Goal: Information Seeking & Learning: Find specific fact

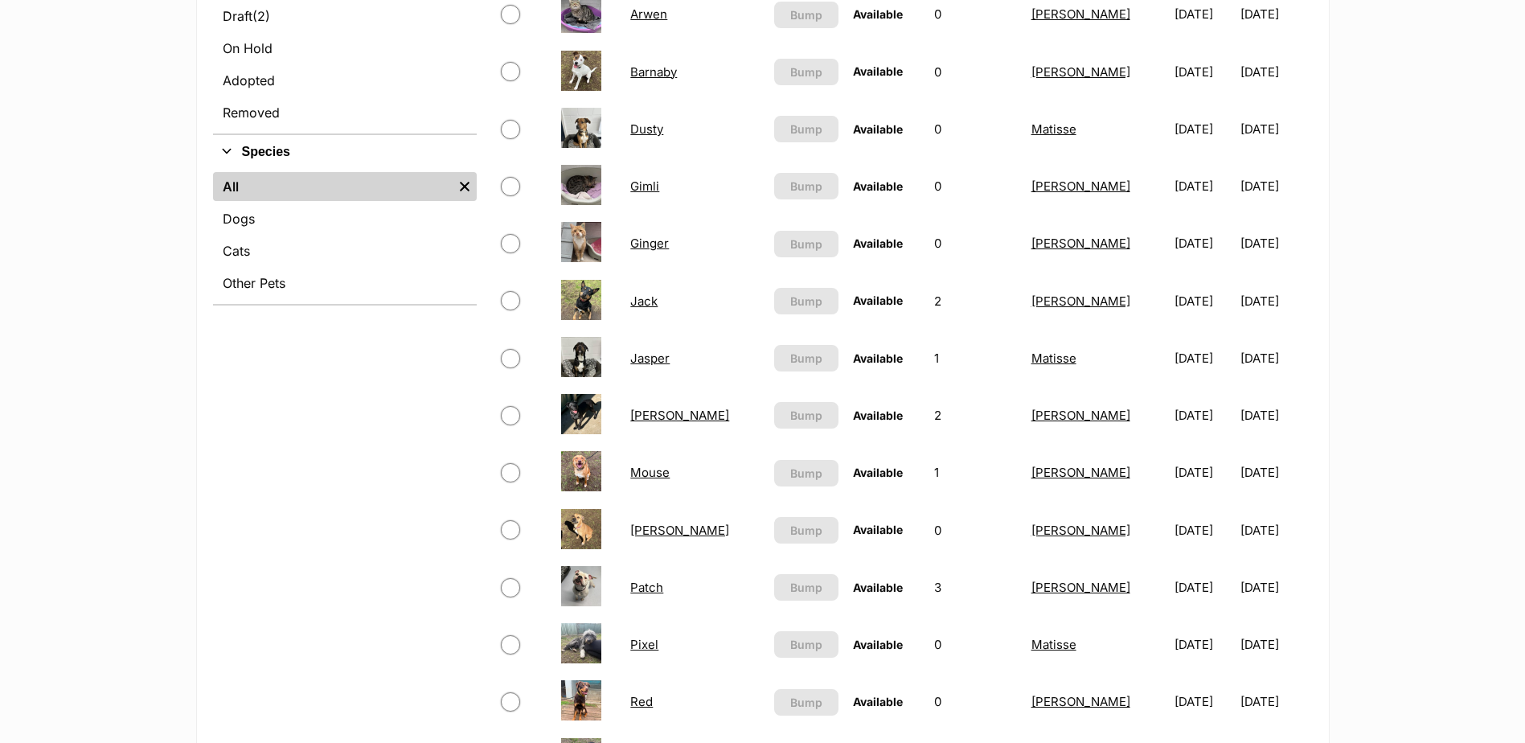
scroll to position [482, 0]
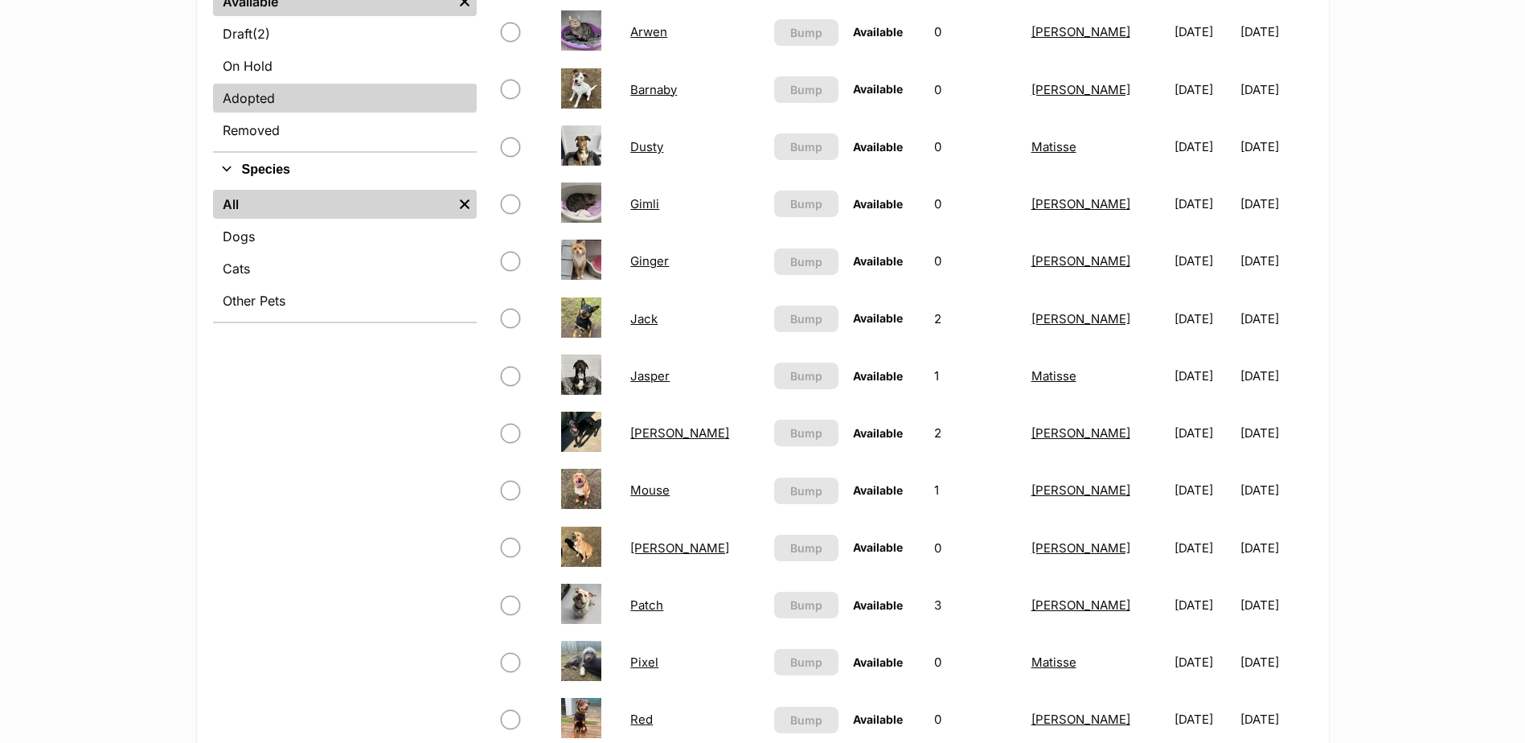
click at [283, 100] on link "Adopted" at bounding box center [345, 98] width 264 height 29
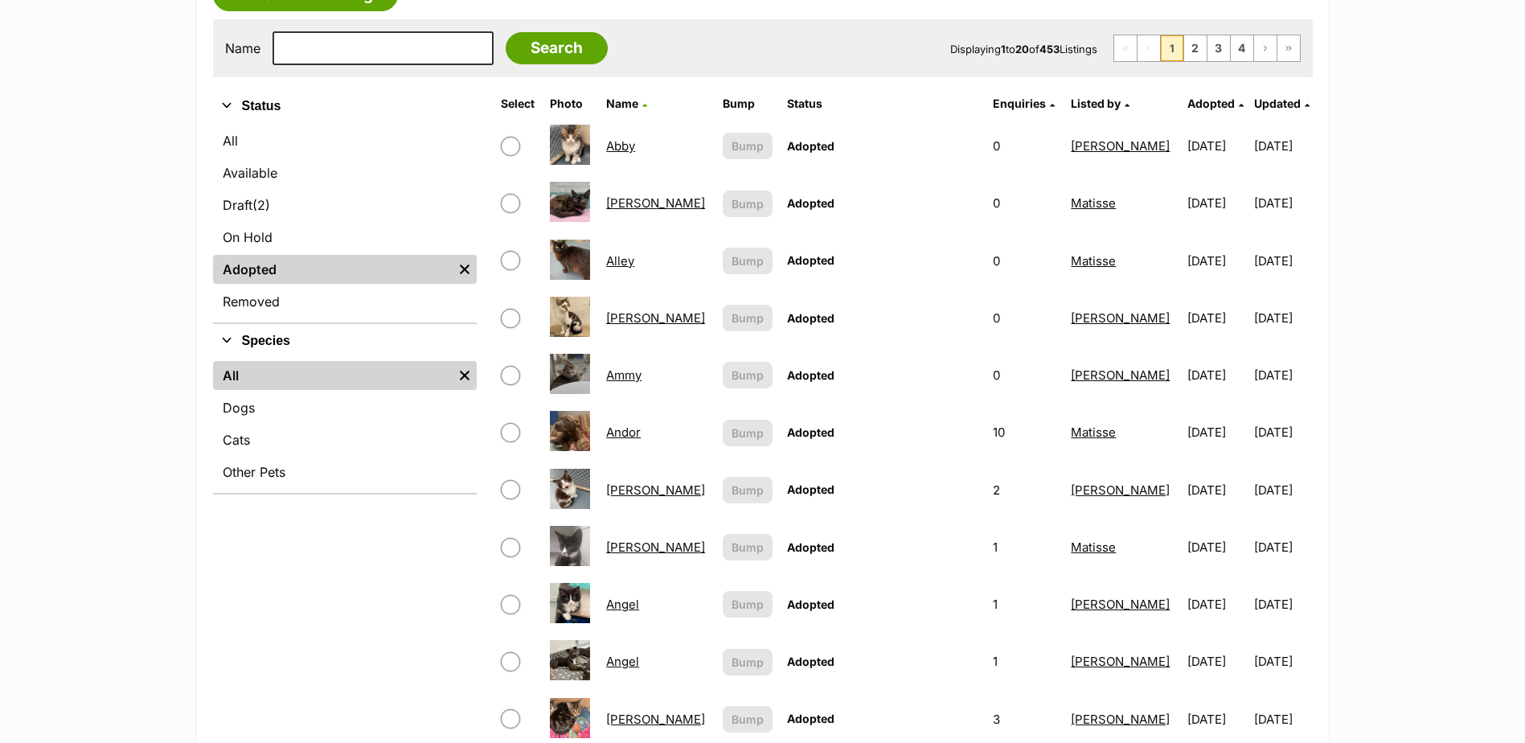
scroll to position [482, 0]
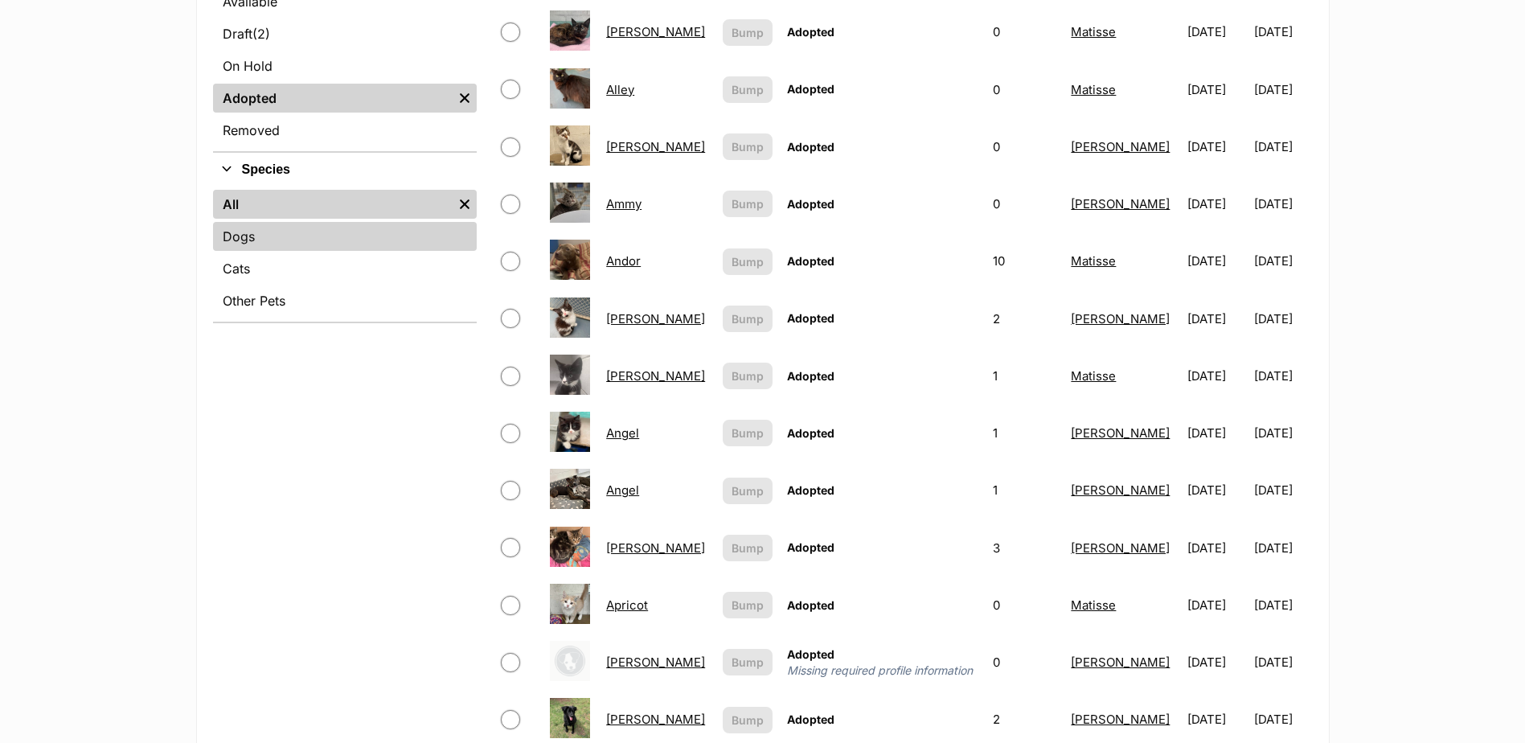
click at [344, 233] on link "Dogs" at bounding box center [345, 236] width 264 height 29
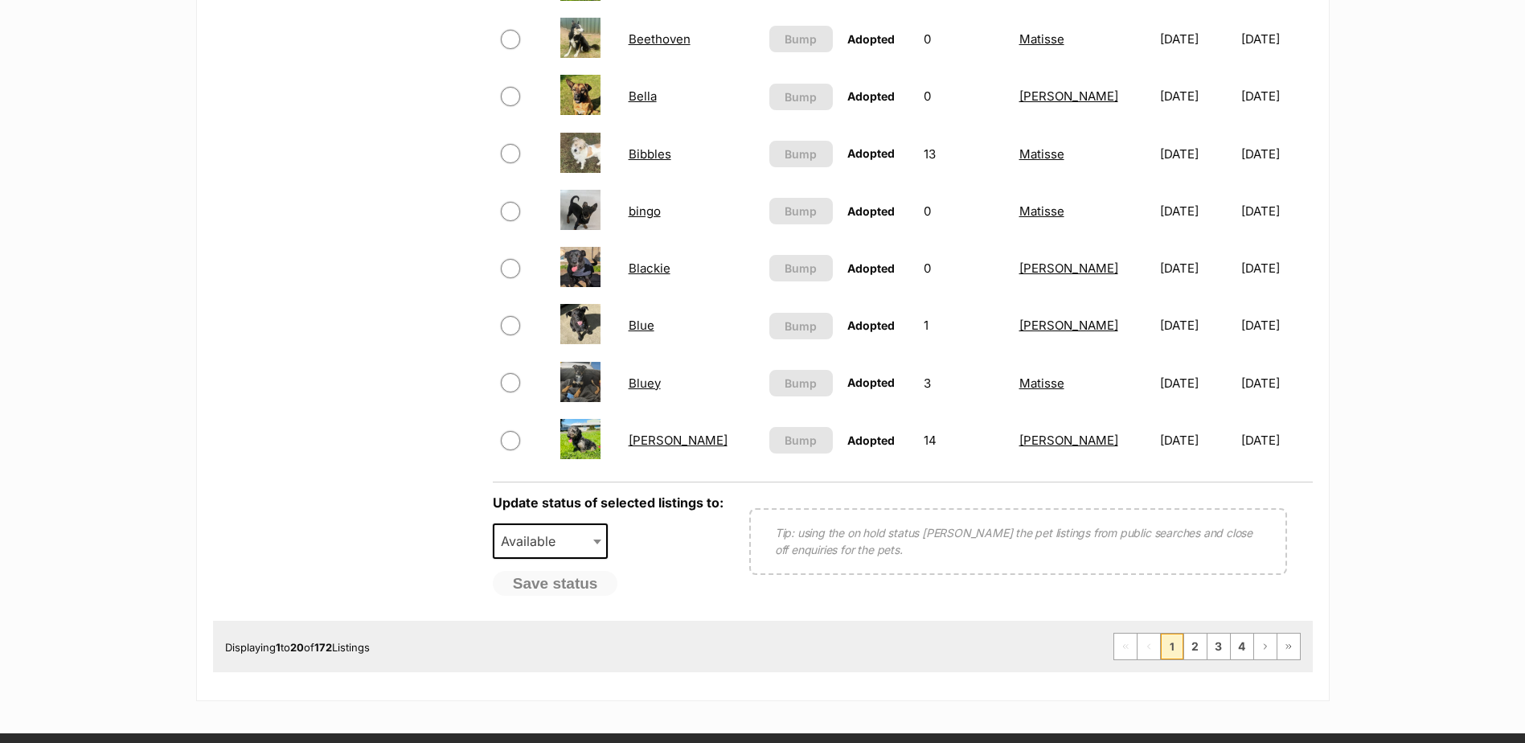
scroll to position [1126, 0]
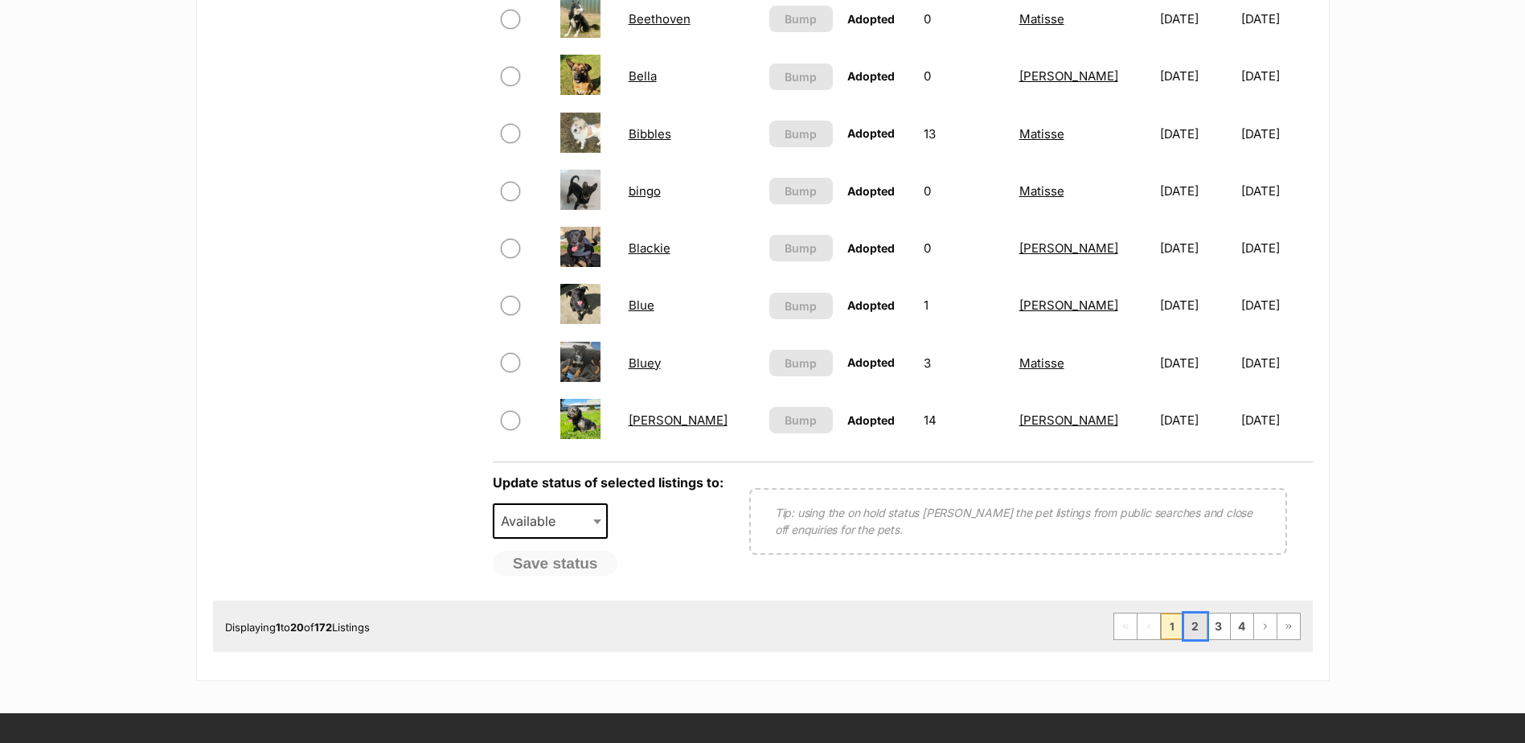
click at [1196, 625] on link "2" at bounding box center [1195, 626] width 23 height 26
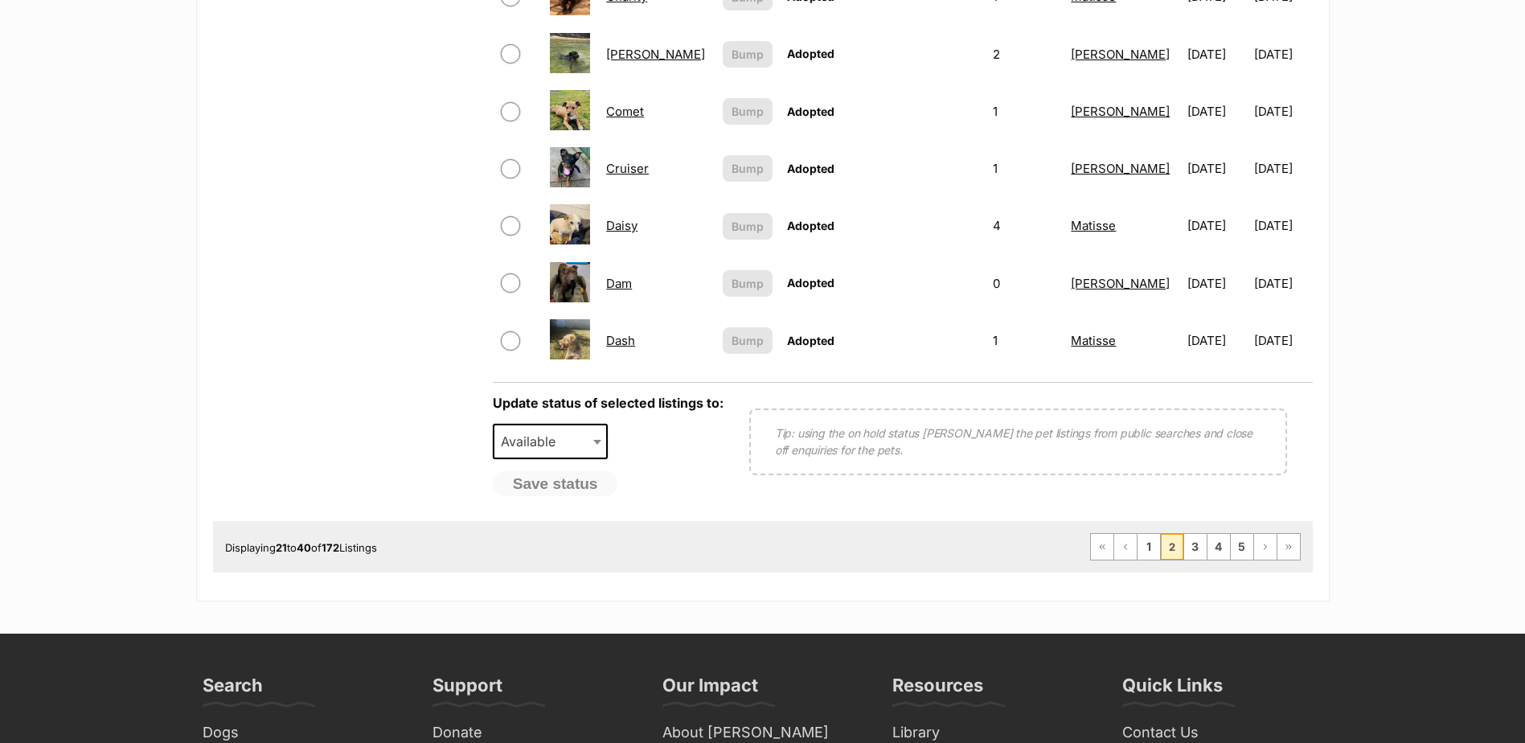
scroll to position [1206, 0]
click at [1184, 548] on link "3" at bounding box center [1195, 546] width 23 height 26
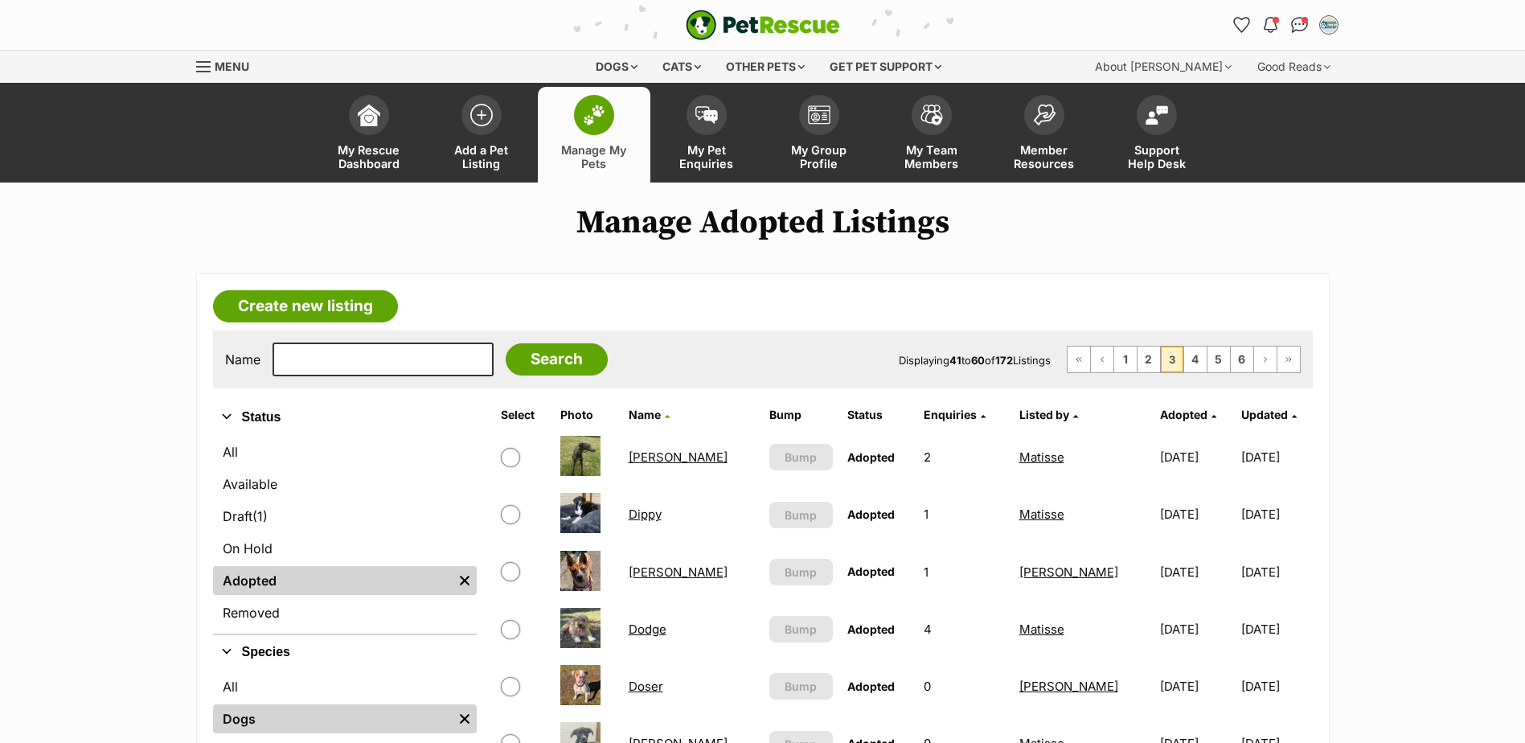
click at [651, 458] on link "Dillon" at bounding box center [678, 456] width 99 height 15
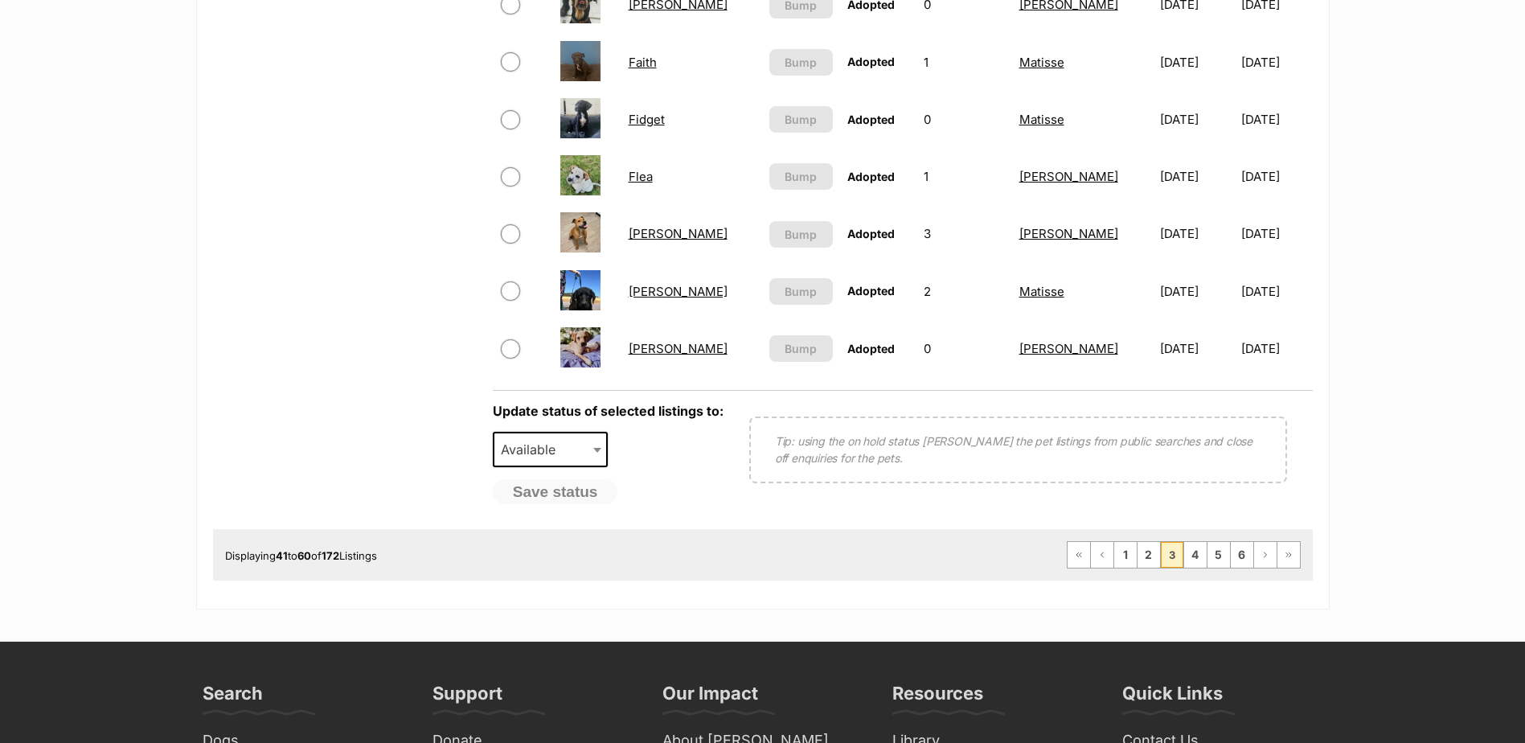
scroll to position [1206, 0]
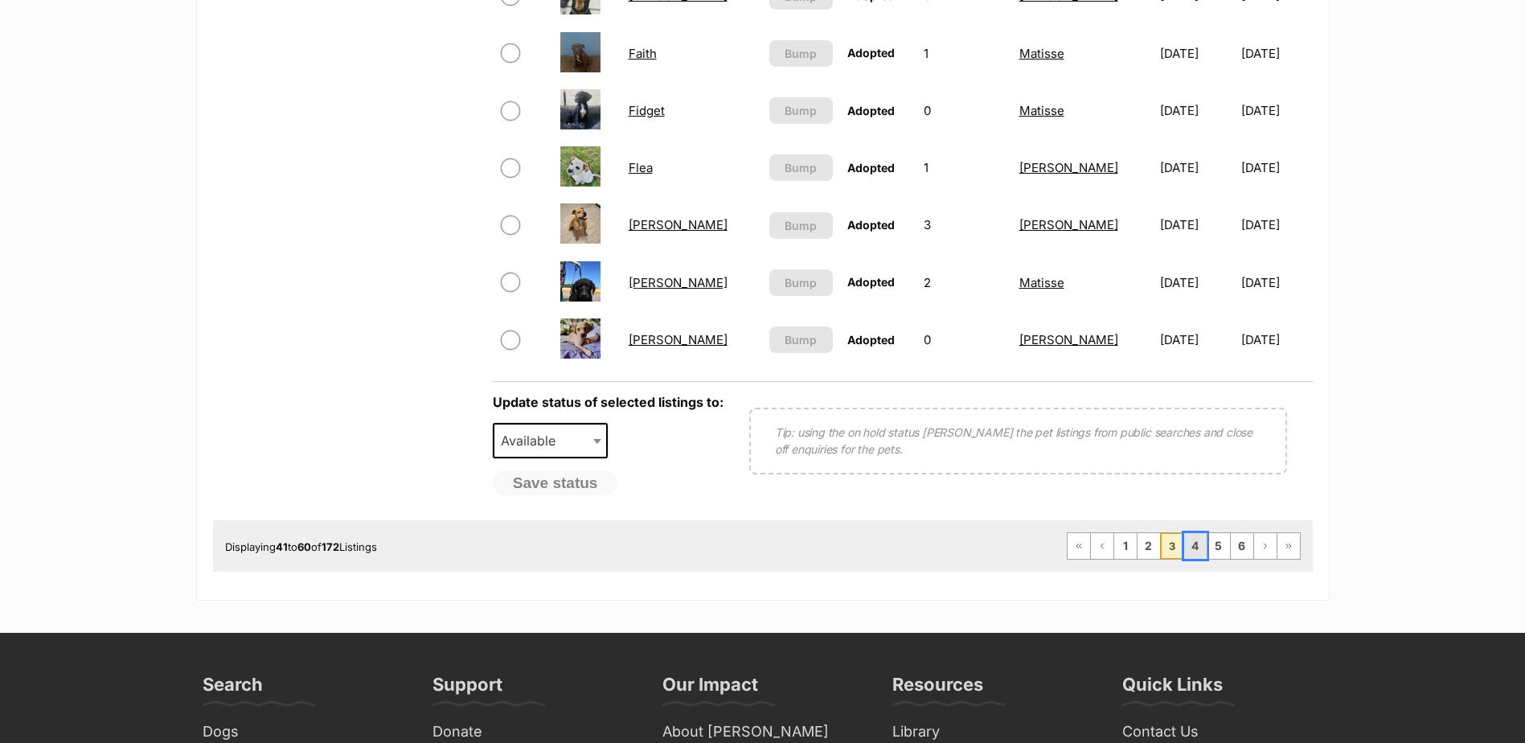
click at [1196, 547] on link "4" at bounding box center [1195, 546] width 23 height 26
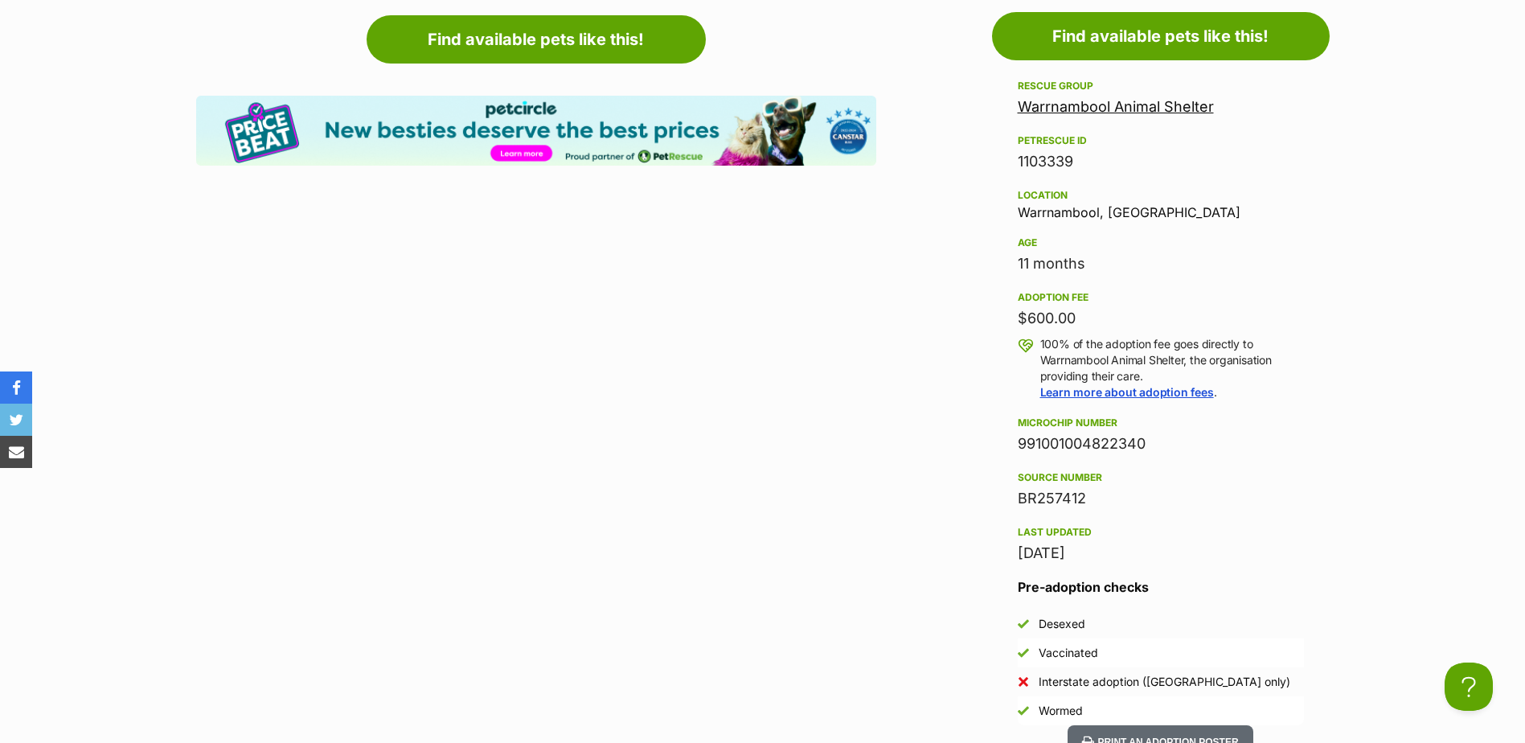
drag, startPoint x: 1150, startPoint y: 443, endPoint x: 1016, endPoint y: 441, distance: 133.5
click at [1016, 441] on aside "Rescue group Warrnambool Animal Shelter PetRescue ID 1103339 Location Warrnambo…" at bounding box center [1161, 400] width 338 height 648
copy div "991001004822340"
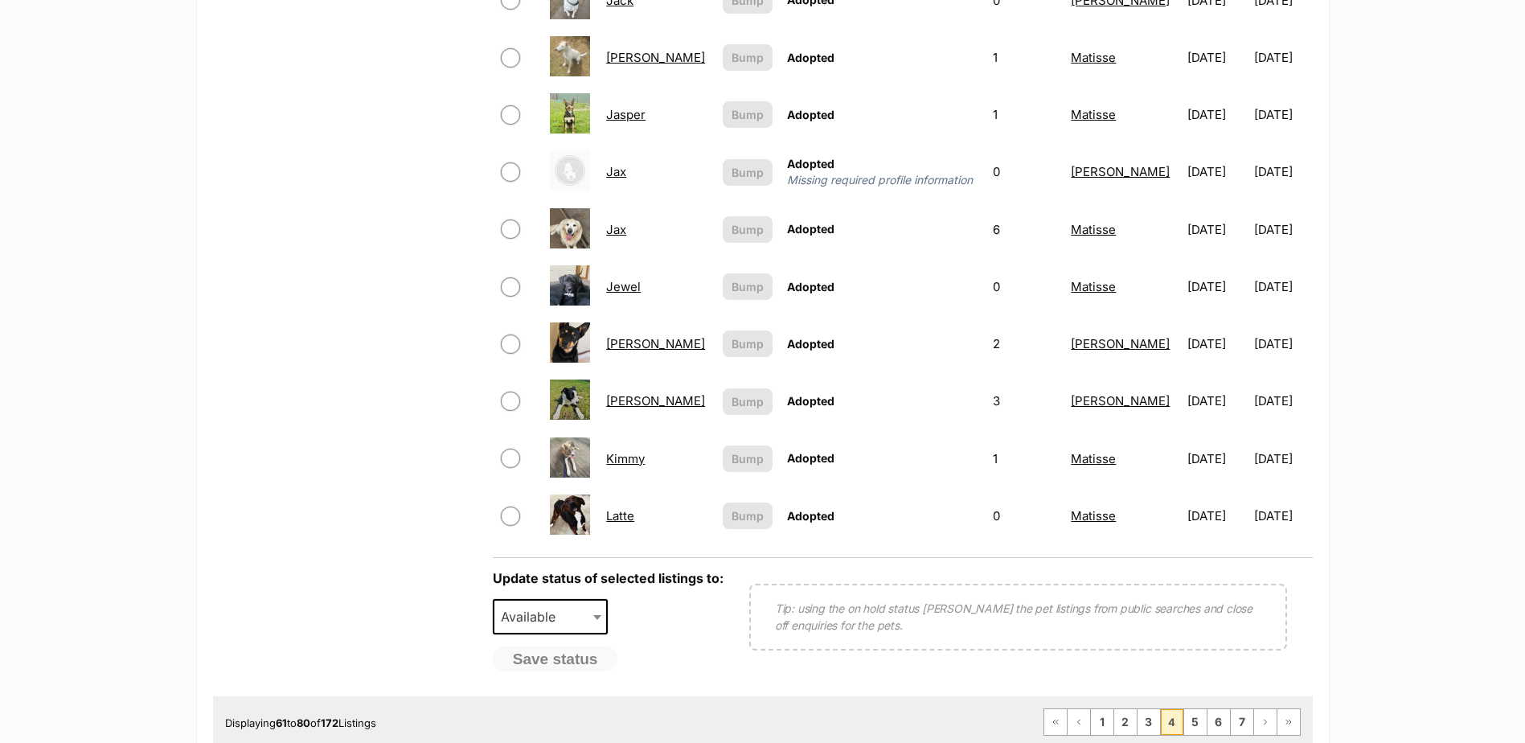
scroll to position [1045, 0]
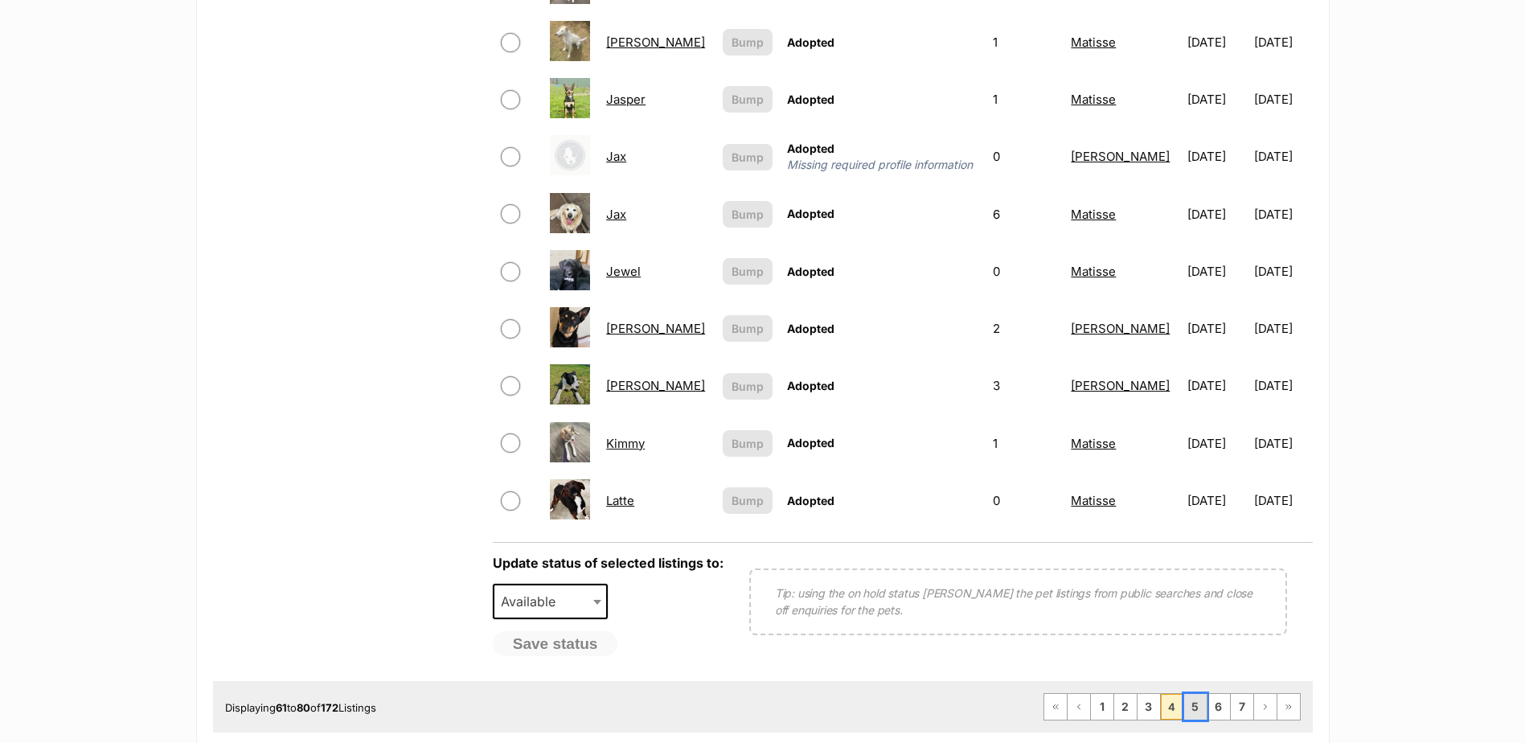
click at [1196, 700] on link "5" at bounding box center [1195, 707] width 23 height 26
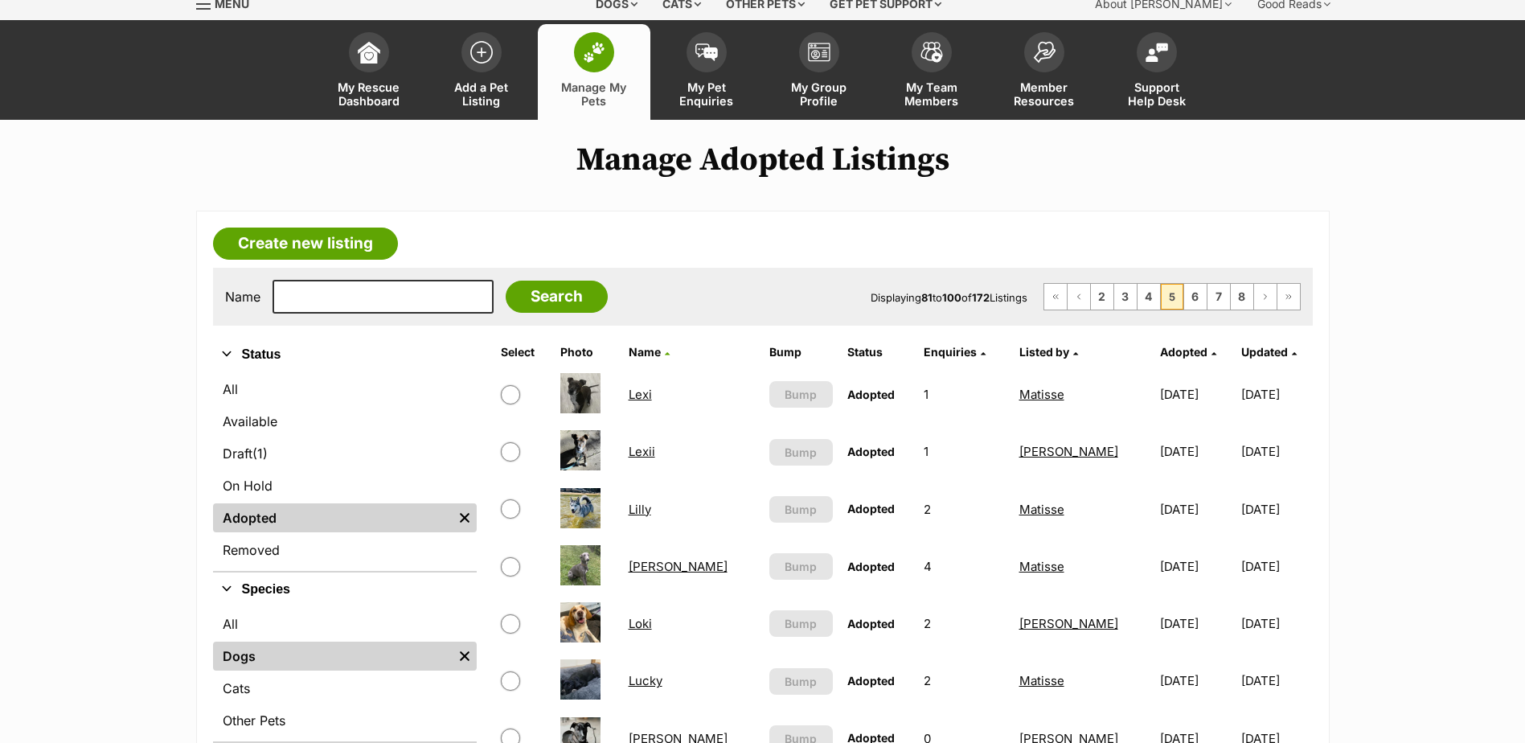
scroll to position [80, 0]
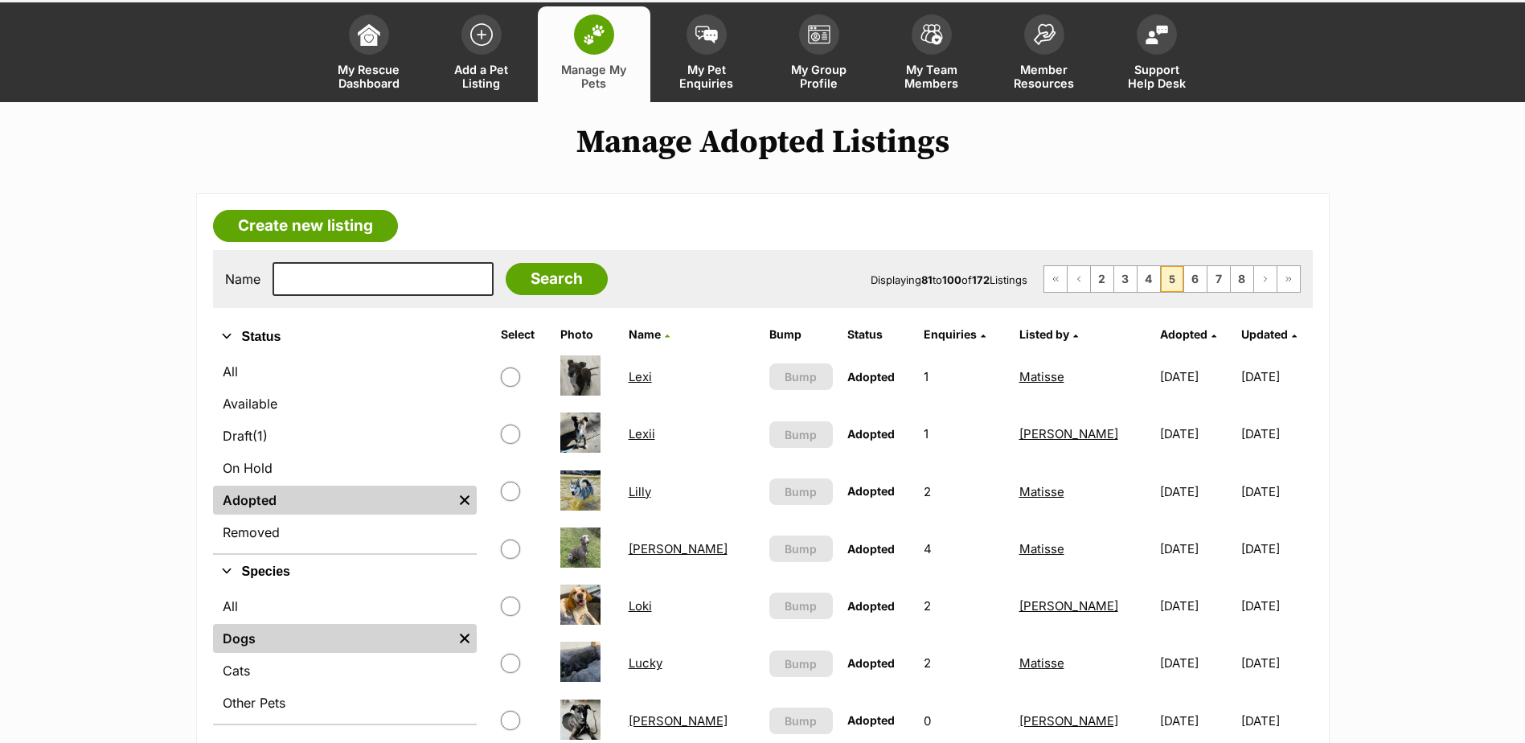
click at [646, 549] on link "Logan" at bounding box center [678, 548] width 99 height 15
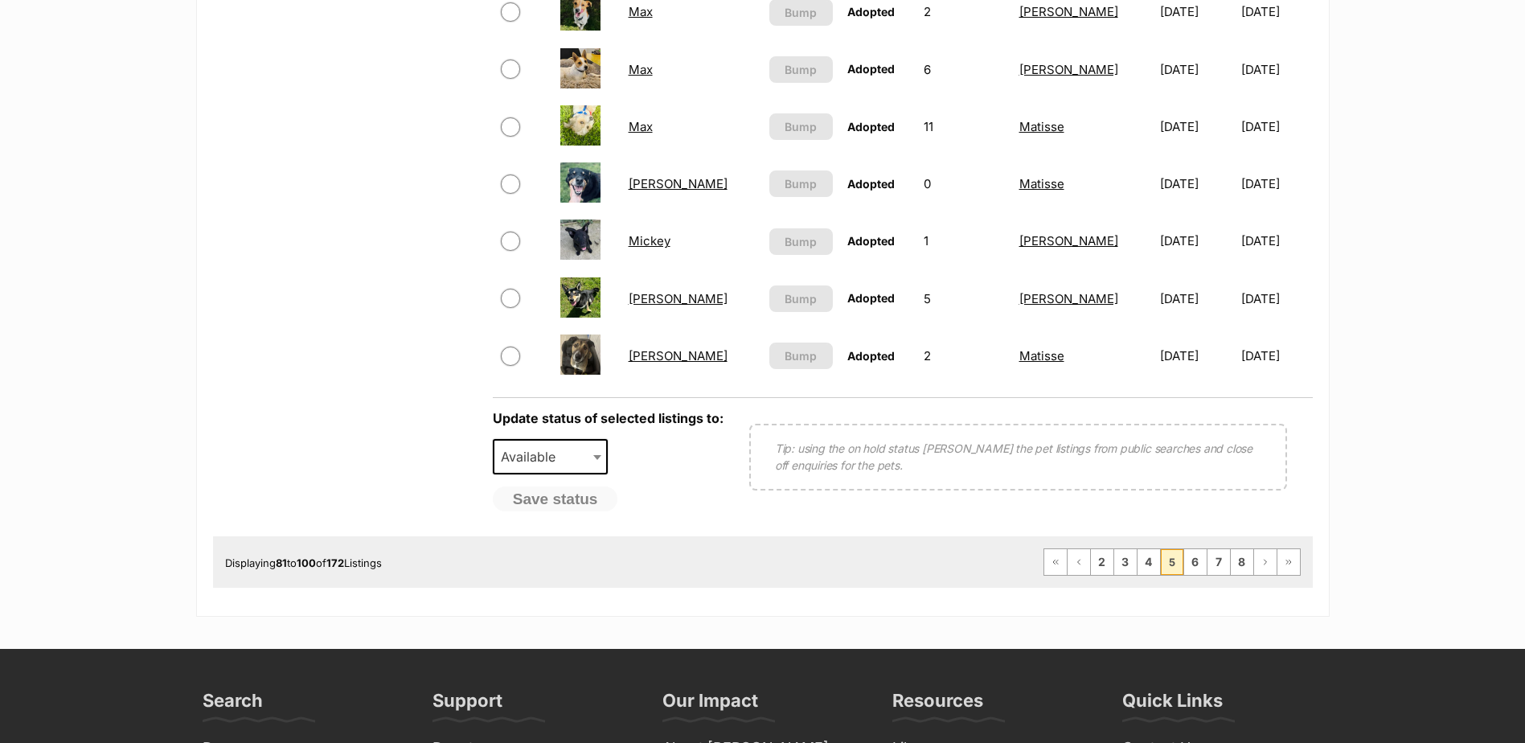
scroll to position [1286, 0]
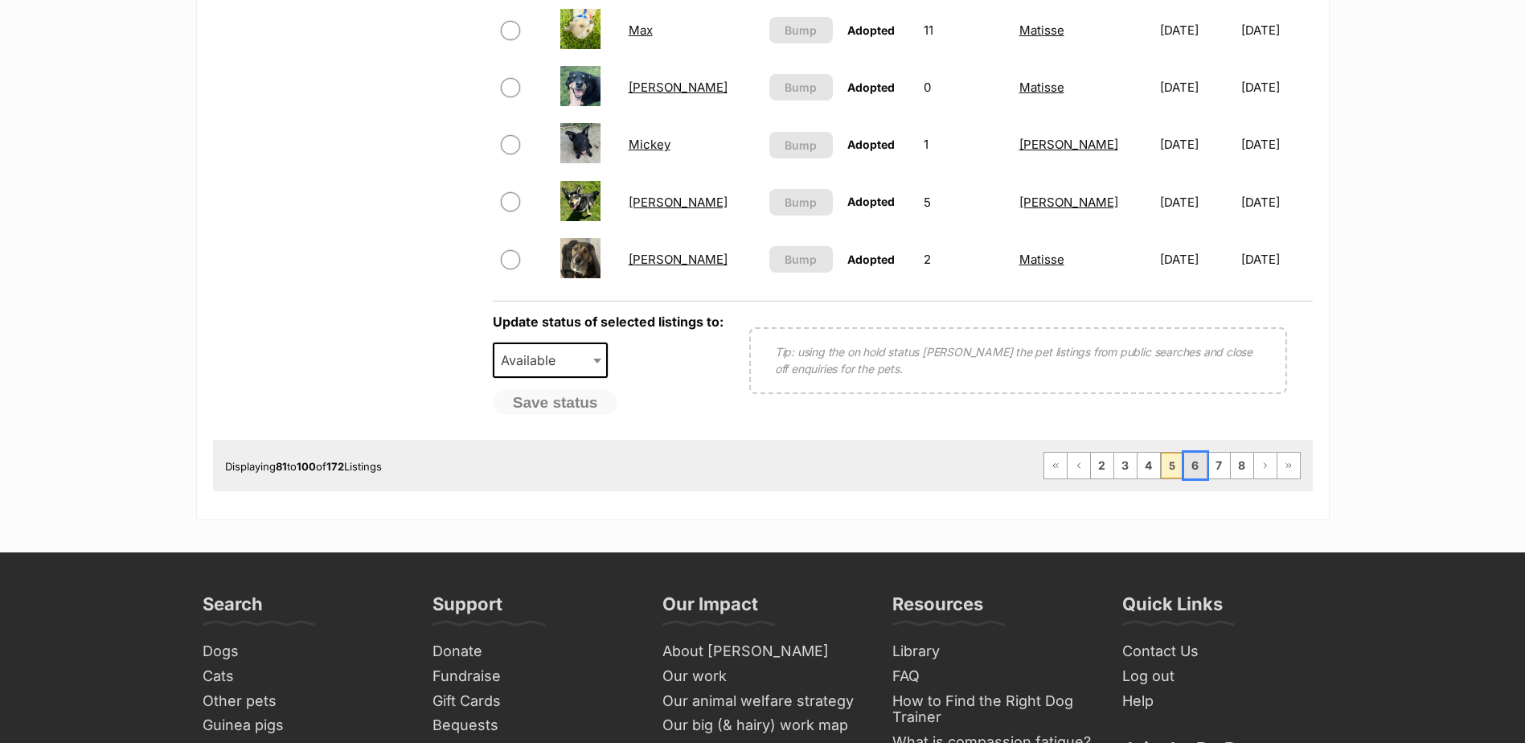
click at [1194, 470] on link "6" at bounding box center [1195, 466] width 23 height 26
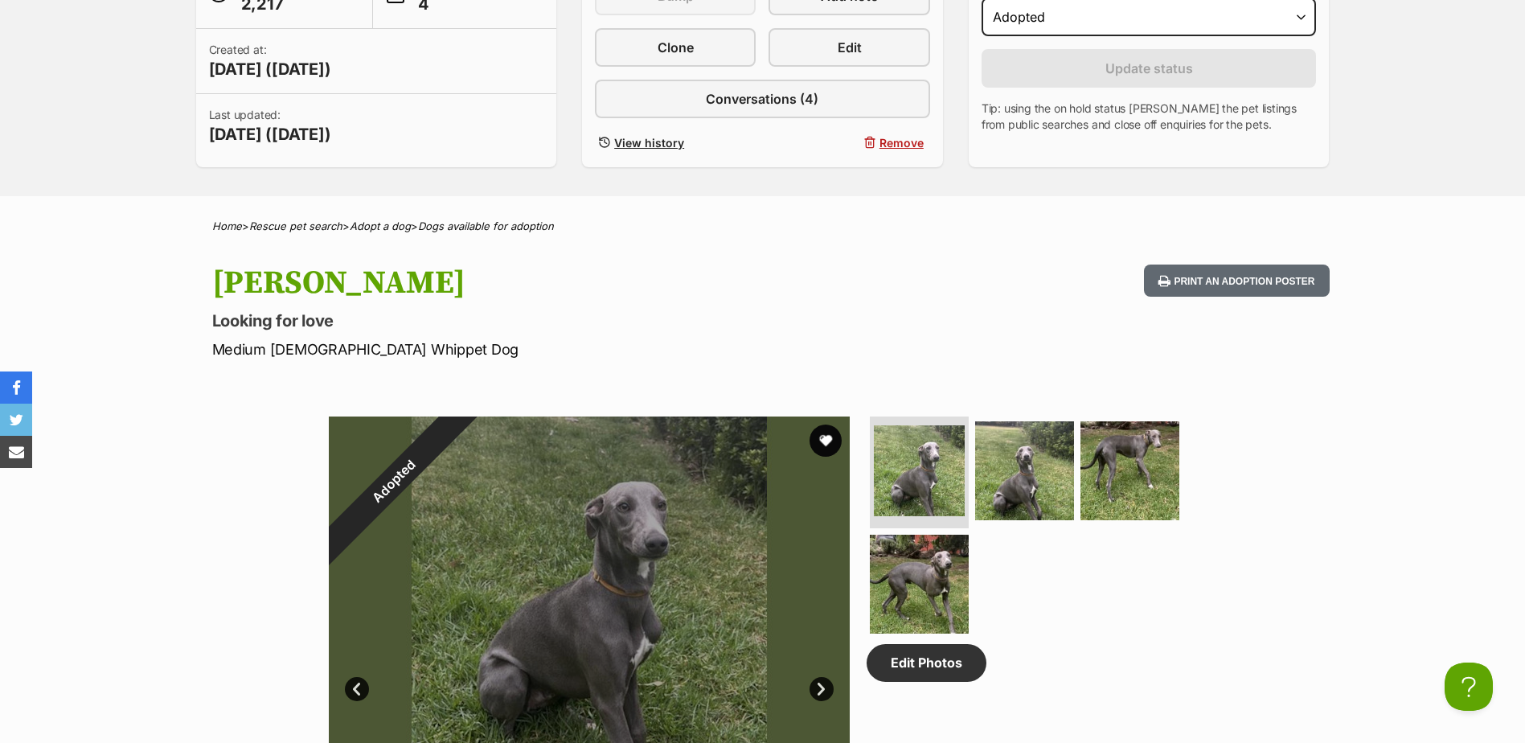
scroll to position [402, 0]
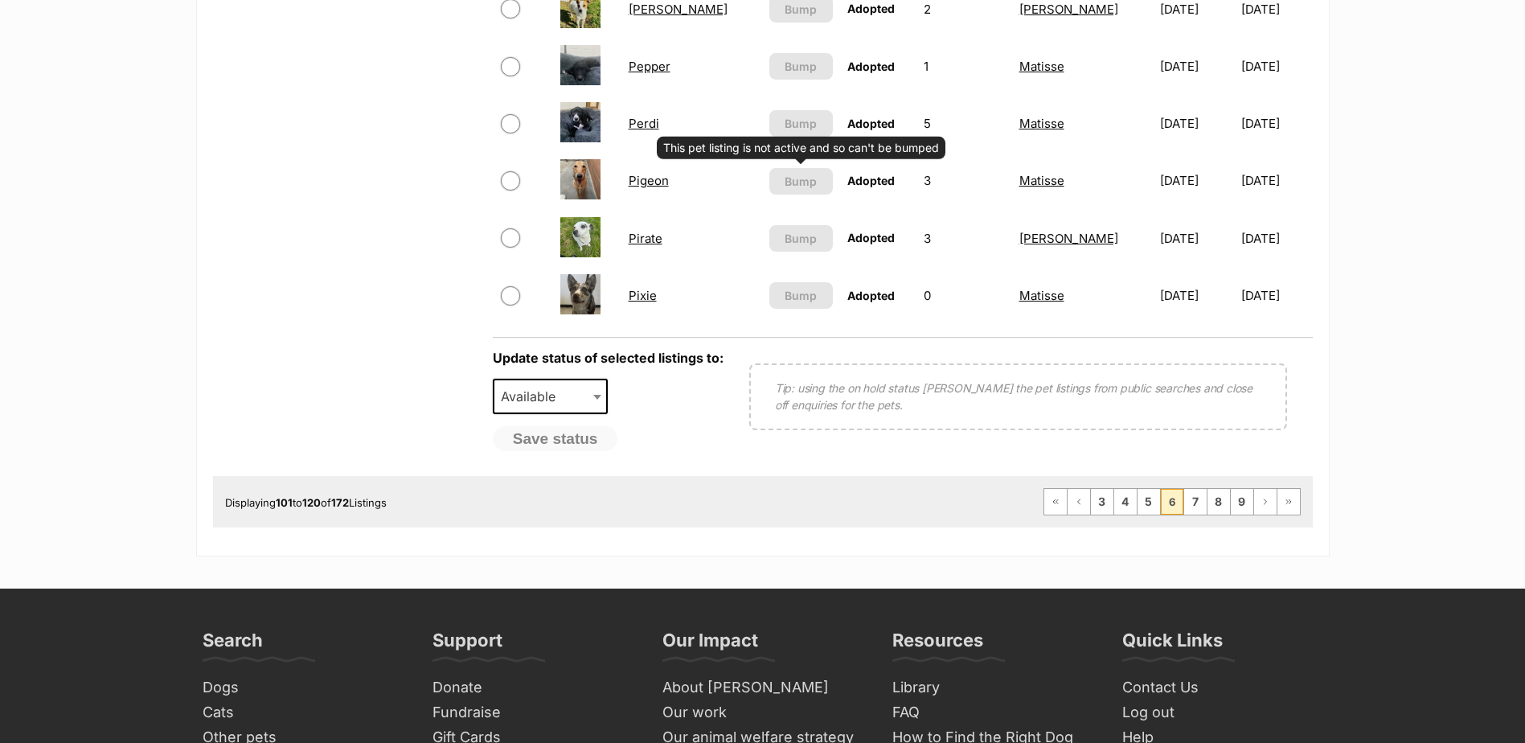
scroll to position [1286, 0]
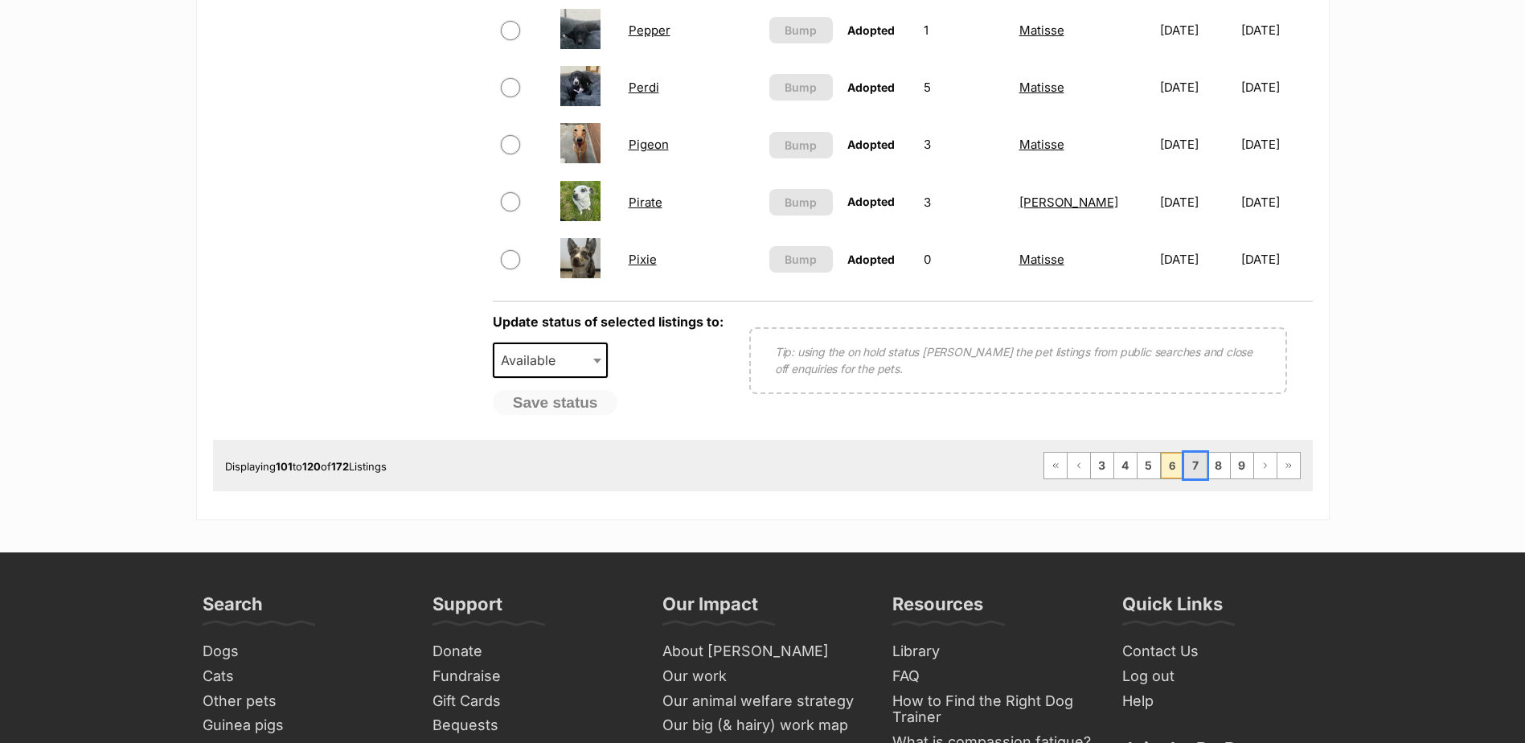
click at [1202, 457] on link "7" at bounding box center [1195, 466] width 23 height 26
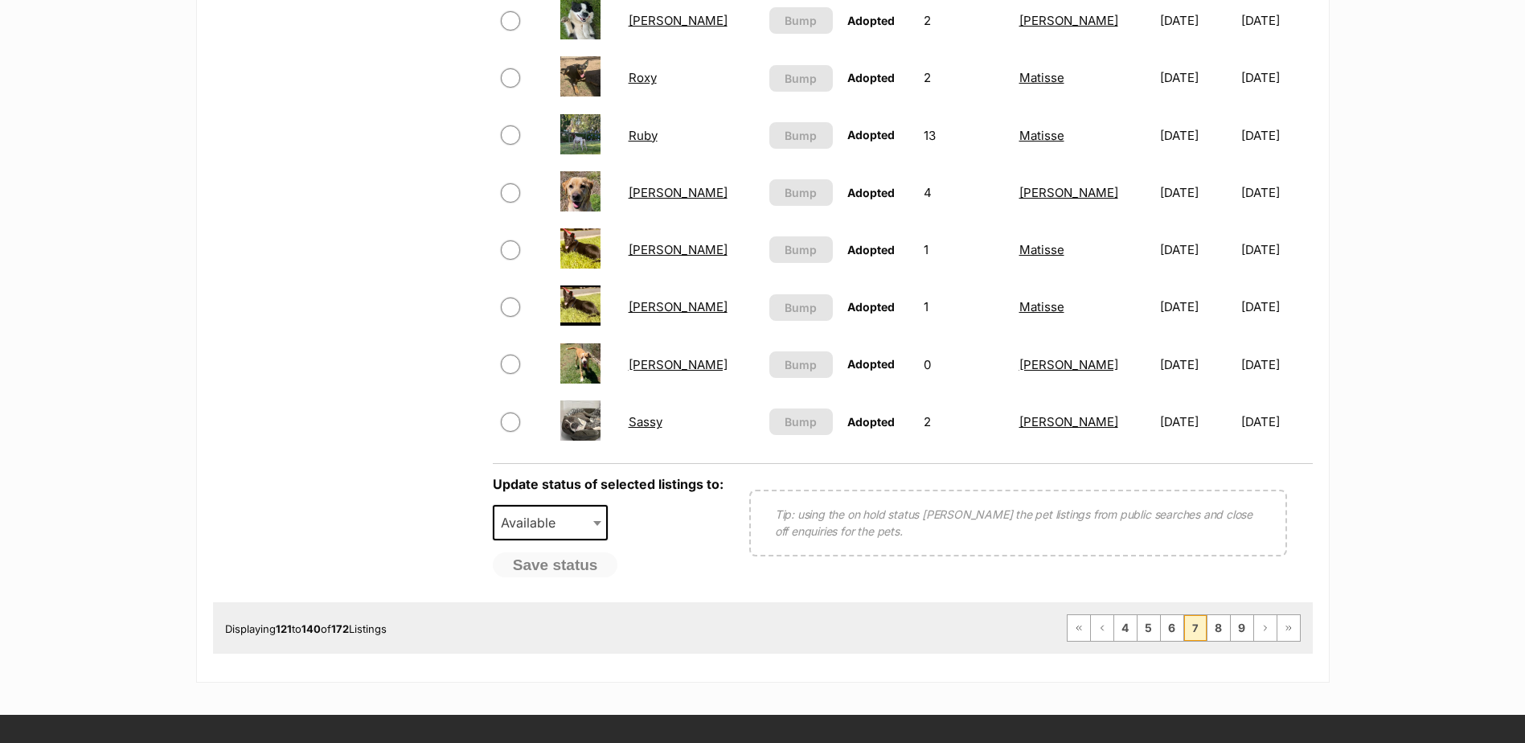
scroll to position [1126, 0]
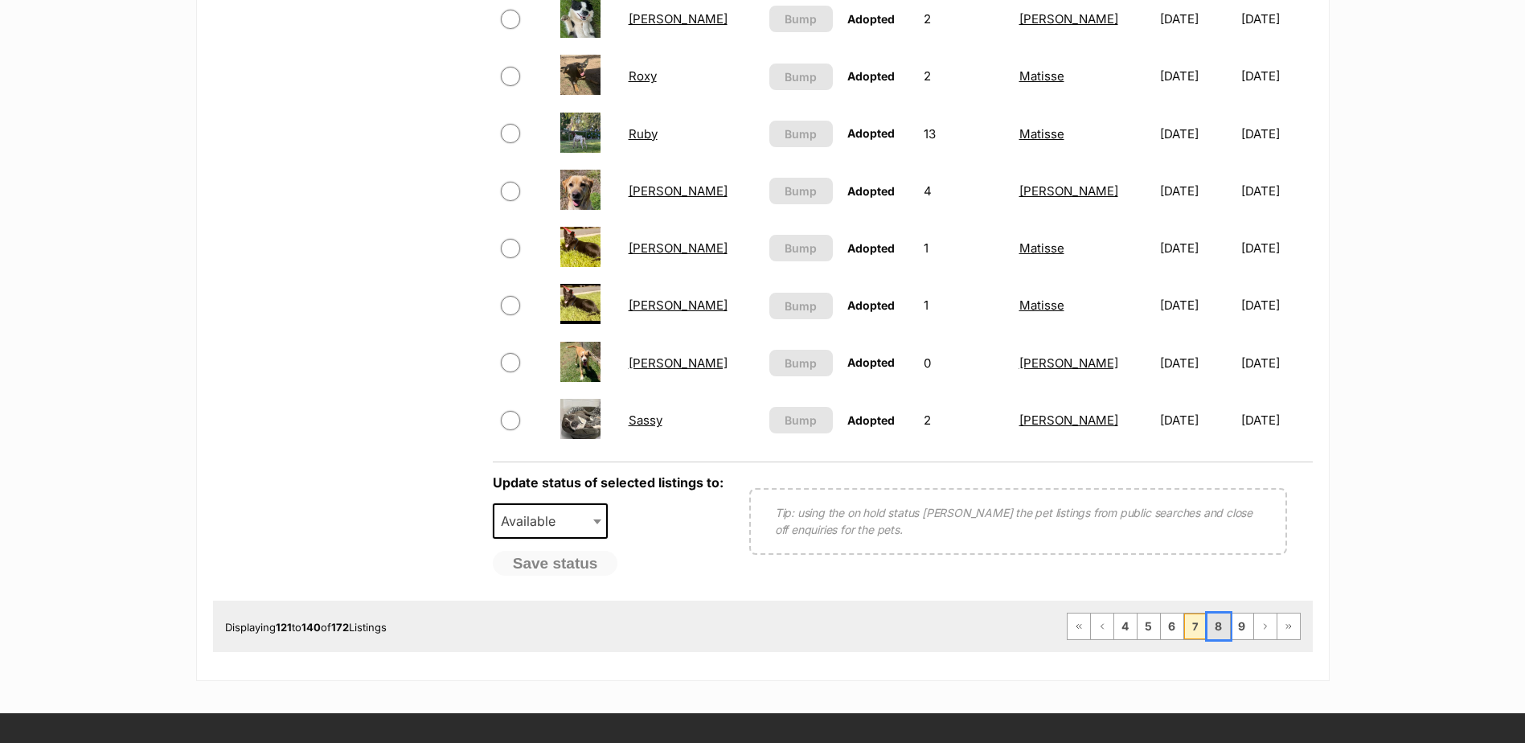
click at [1223, 616] on link "8" at bounding box center [1219, 626] width 23 height 26
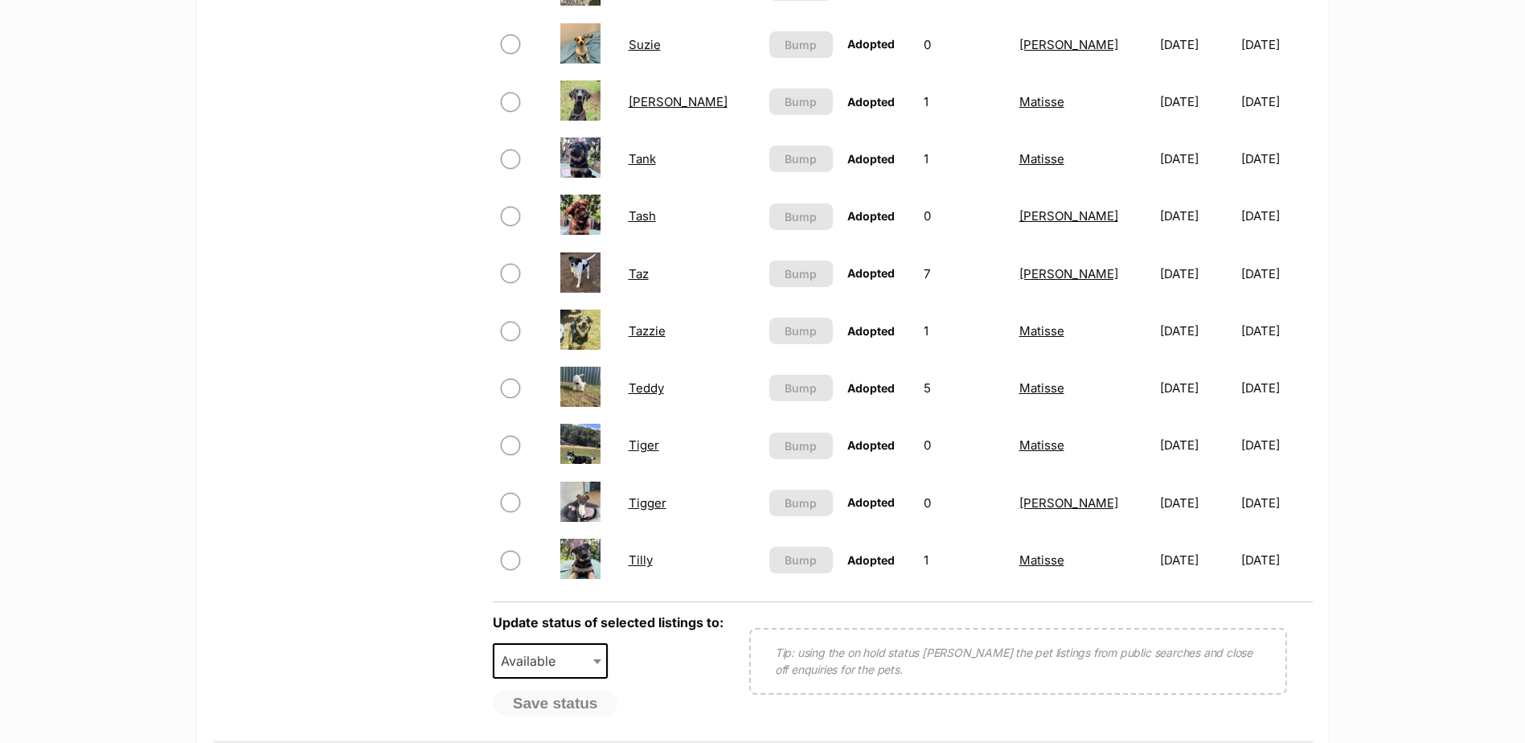
scroll to position [1045, 0]
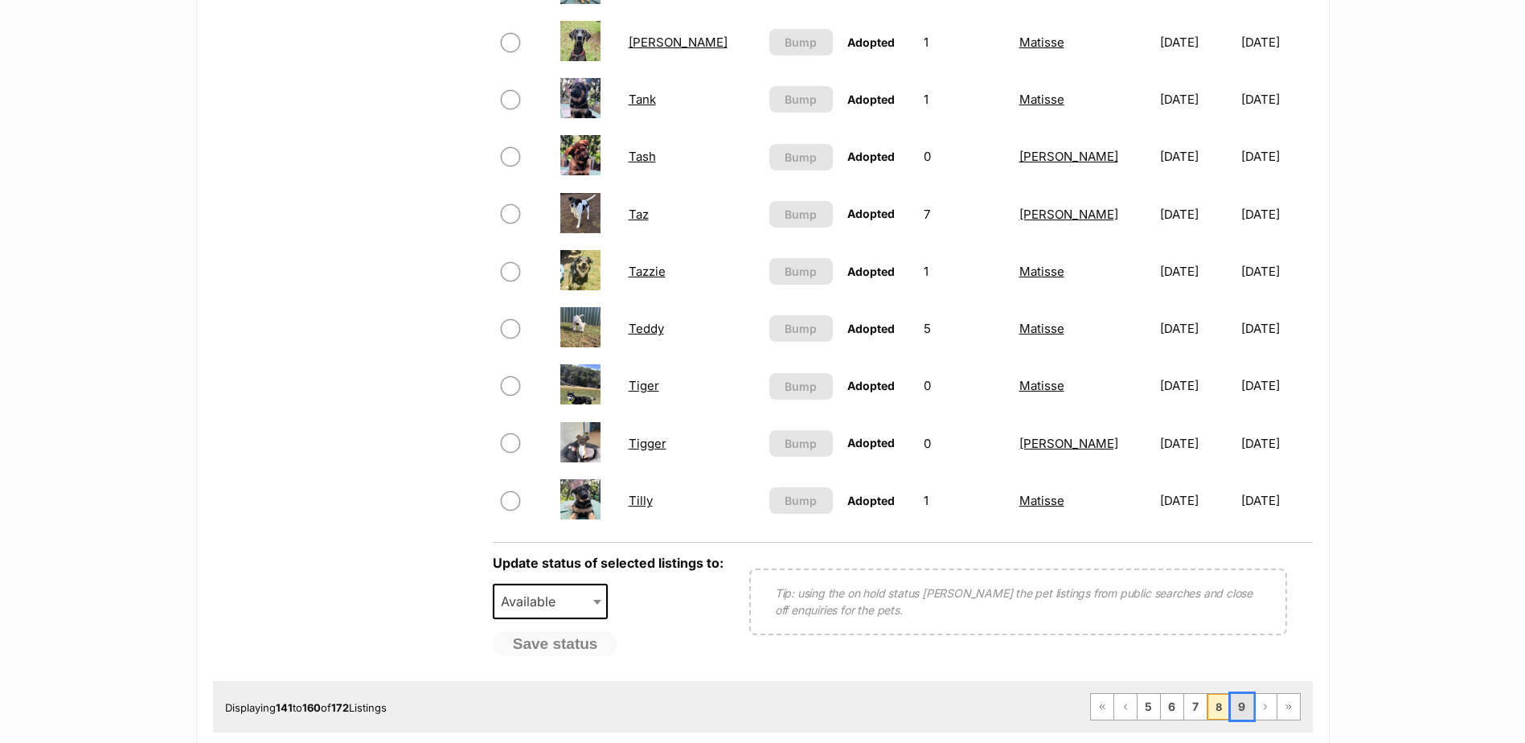
click at [1244, 709] on link "9" at bounding box center [1242, 707] width 23 height 26
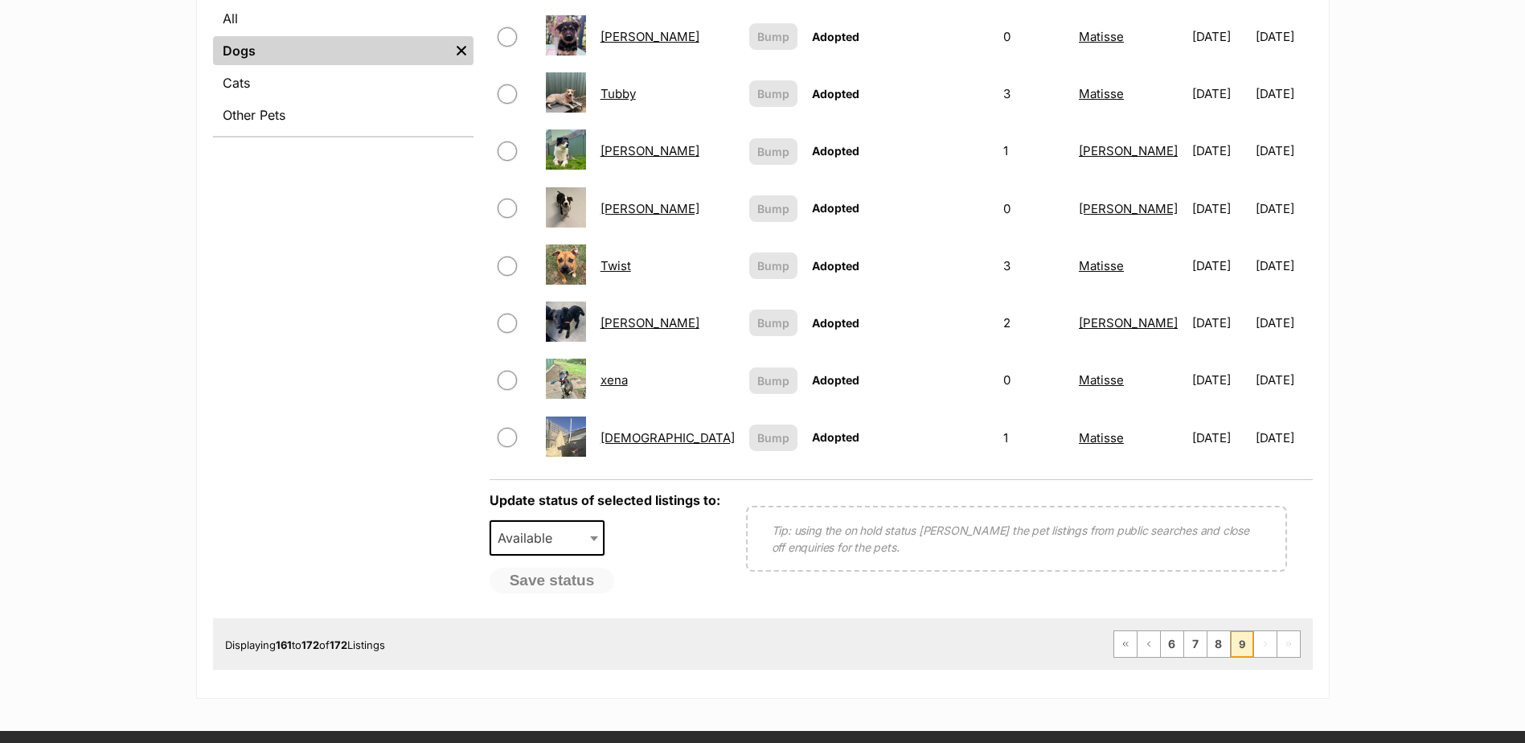
scroll to position [724, 0]
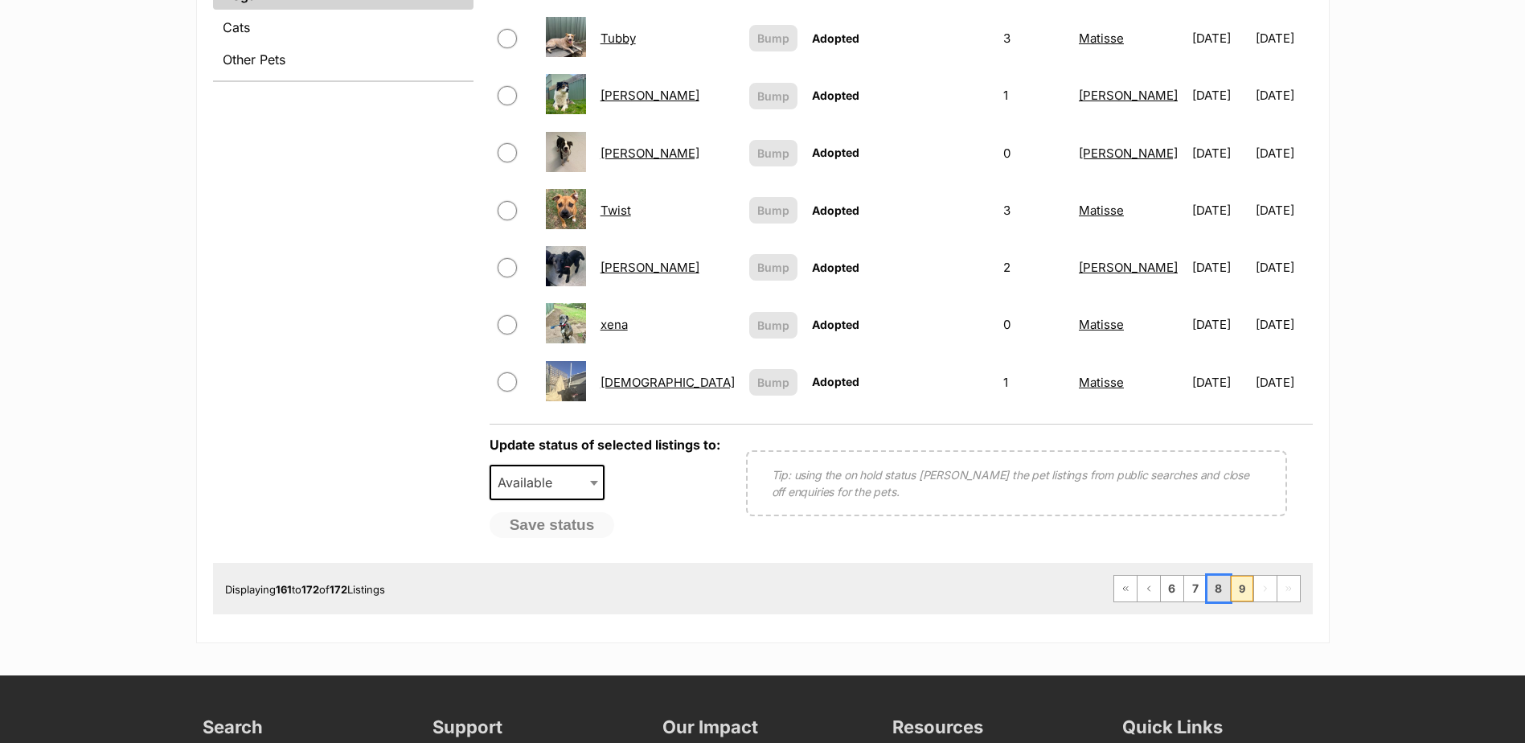
click at [1217, 576] on link "8" at bounding box center [1219, 589] width 23 height 26
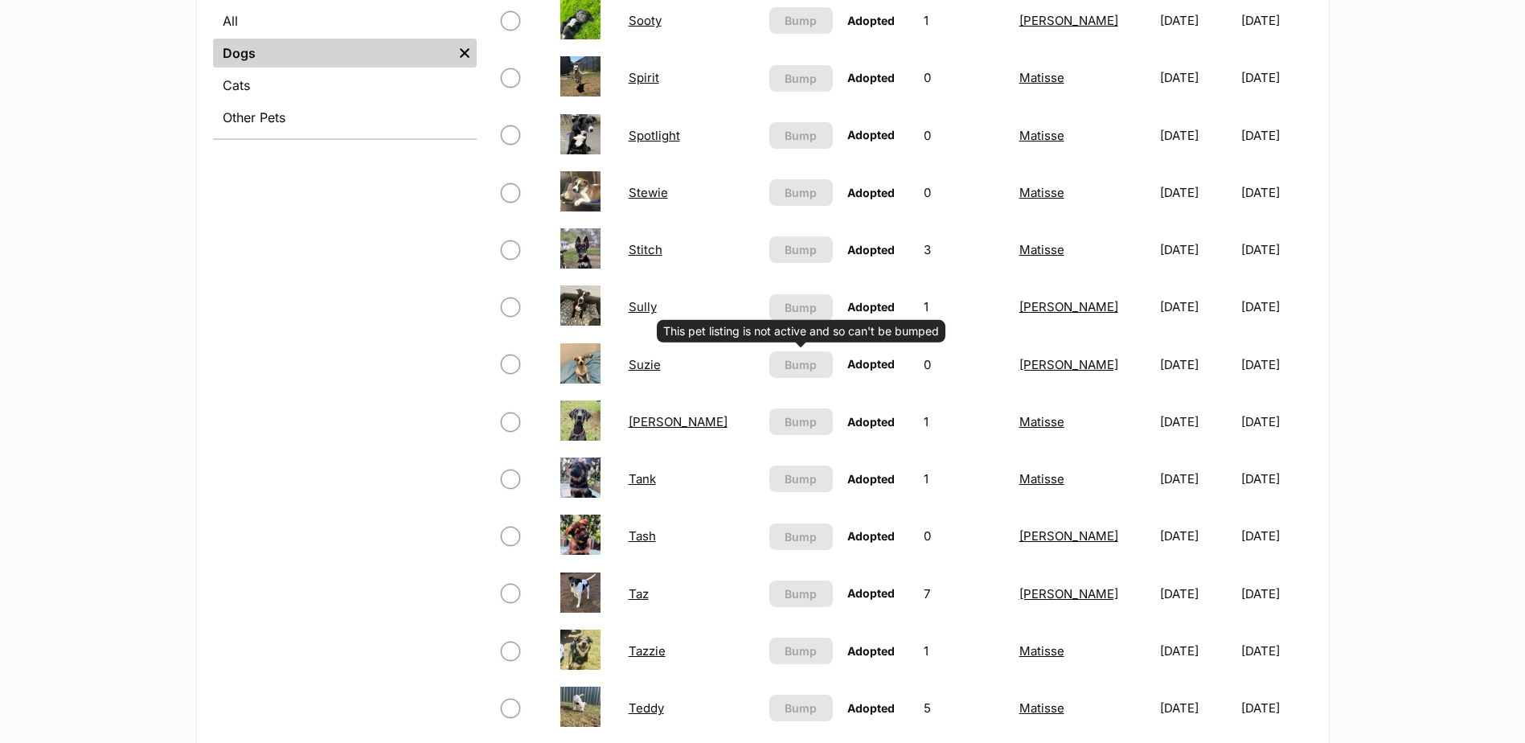
scroll to position [884, 0]
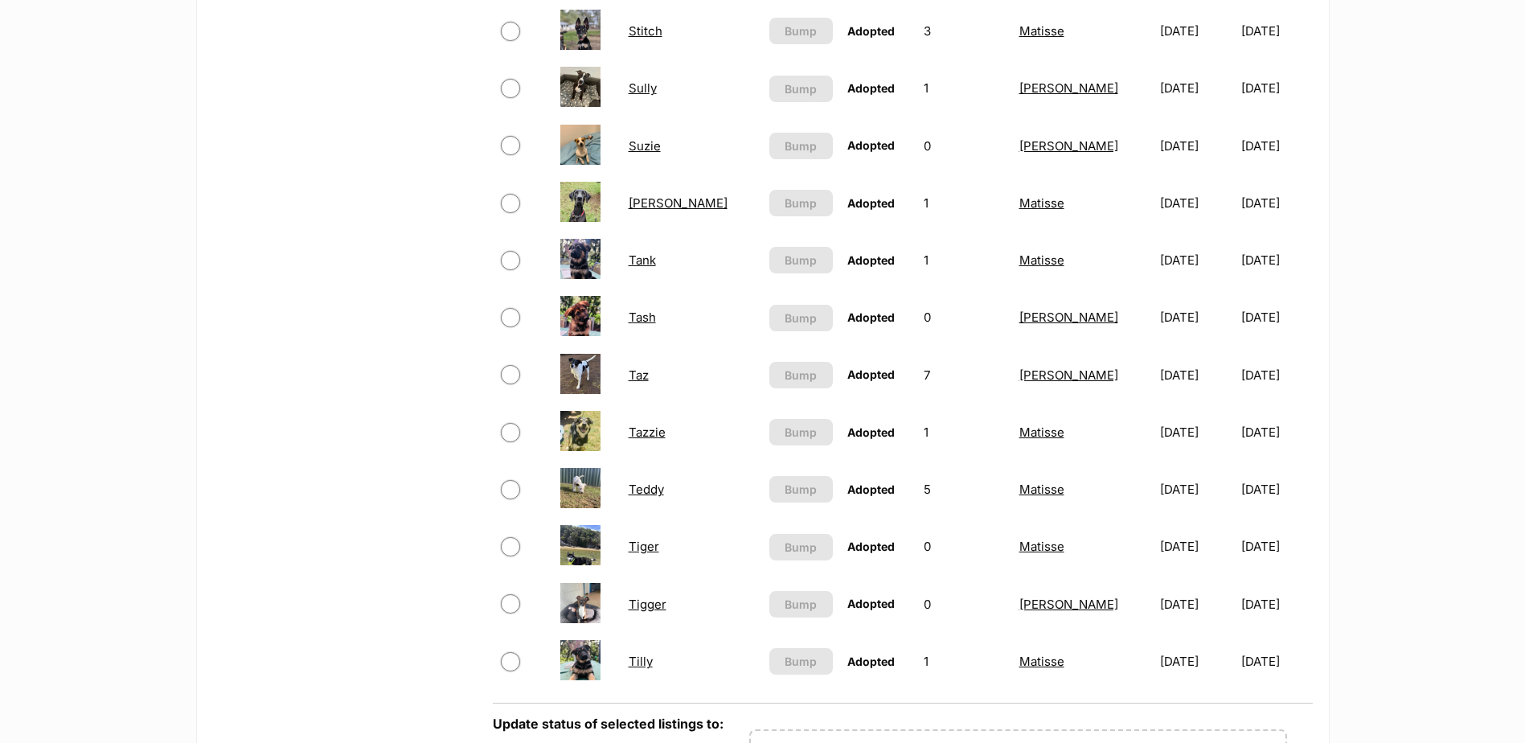
click at [653, 658] on link "Tilly" at bounding box center [641, 661] width 24 height 15
click at [656, 268] on link "Tank" at bounding box center [642, 259] width 27 height 15
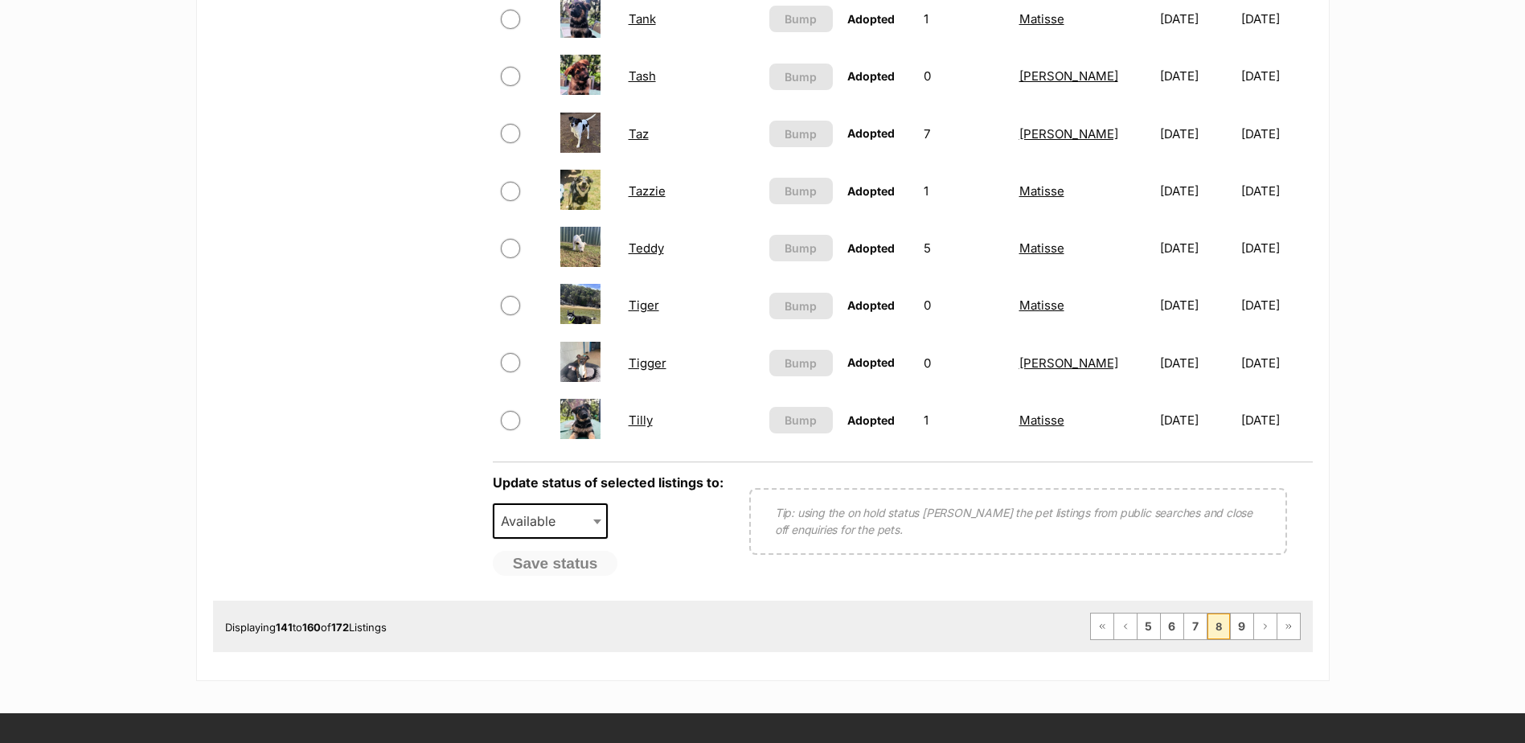
scroll to position [1367, 0]
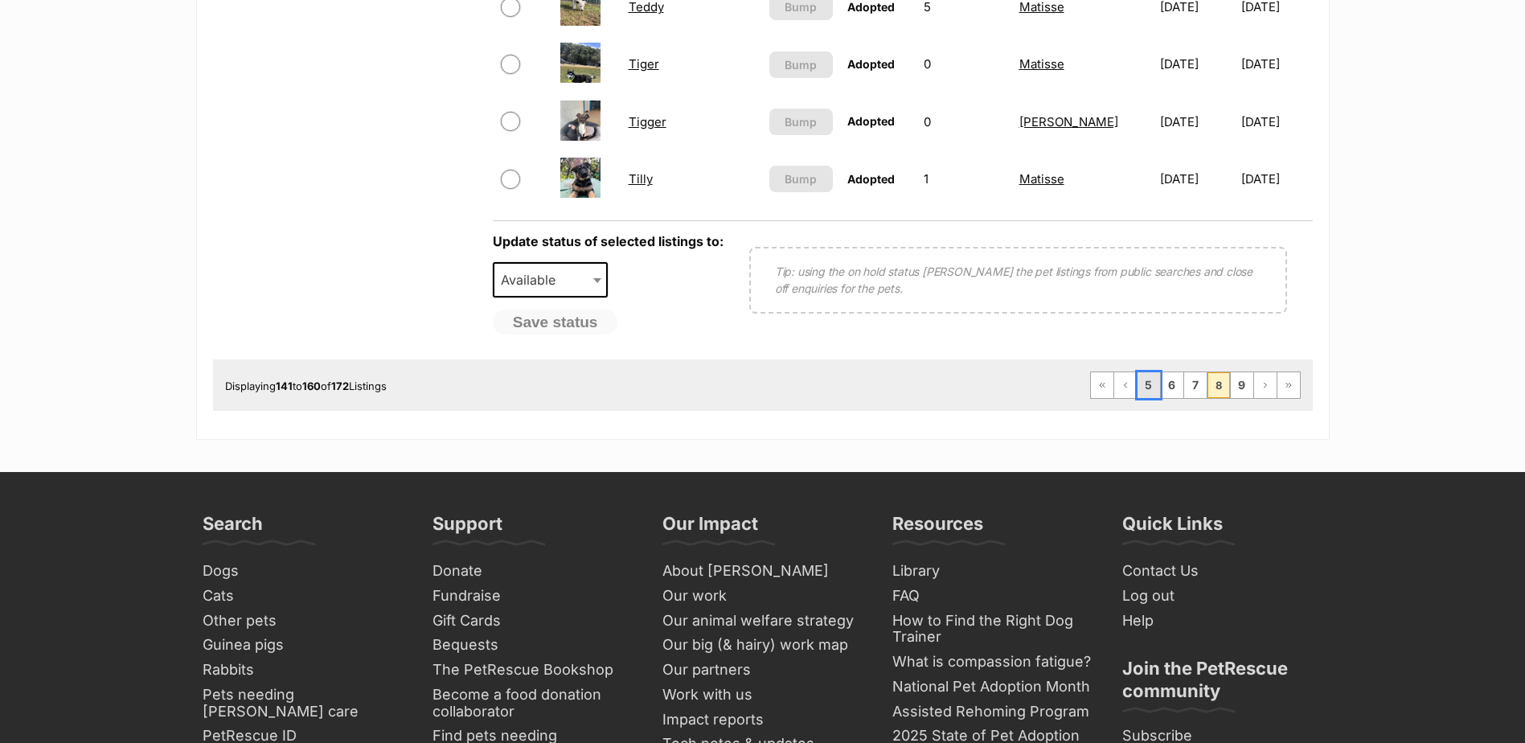
click at [1147, 382] on link "5" at bounding box center [1149, 385] width 23 height 26
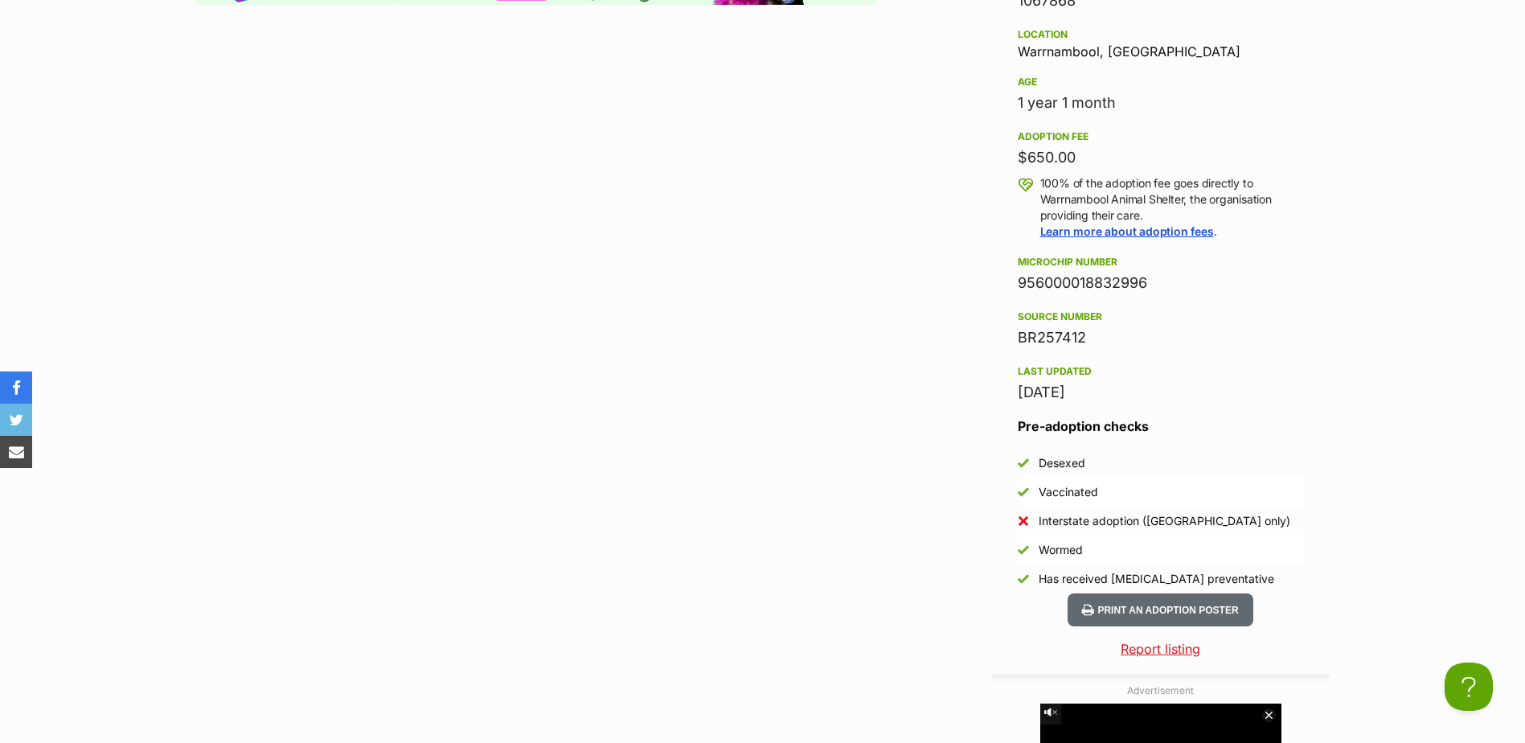
drag, startPoint x: 1150, startPoint y: 281, endPoint x: 999, endPoint y: 291, distance: 151.5
click at [999, 291] on aside "Rescue group Warrnambool Animal Shelter PetRescue ID 1067868 Location [GEOGRAPH…" at bounding box center [1161, 254] width 338 height 677
copy div "956000018832996"
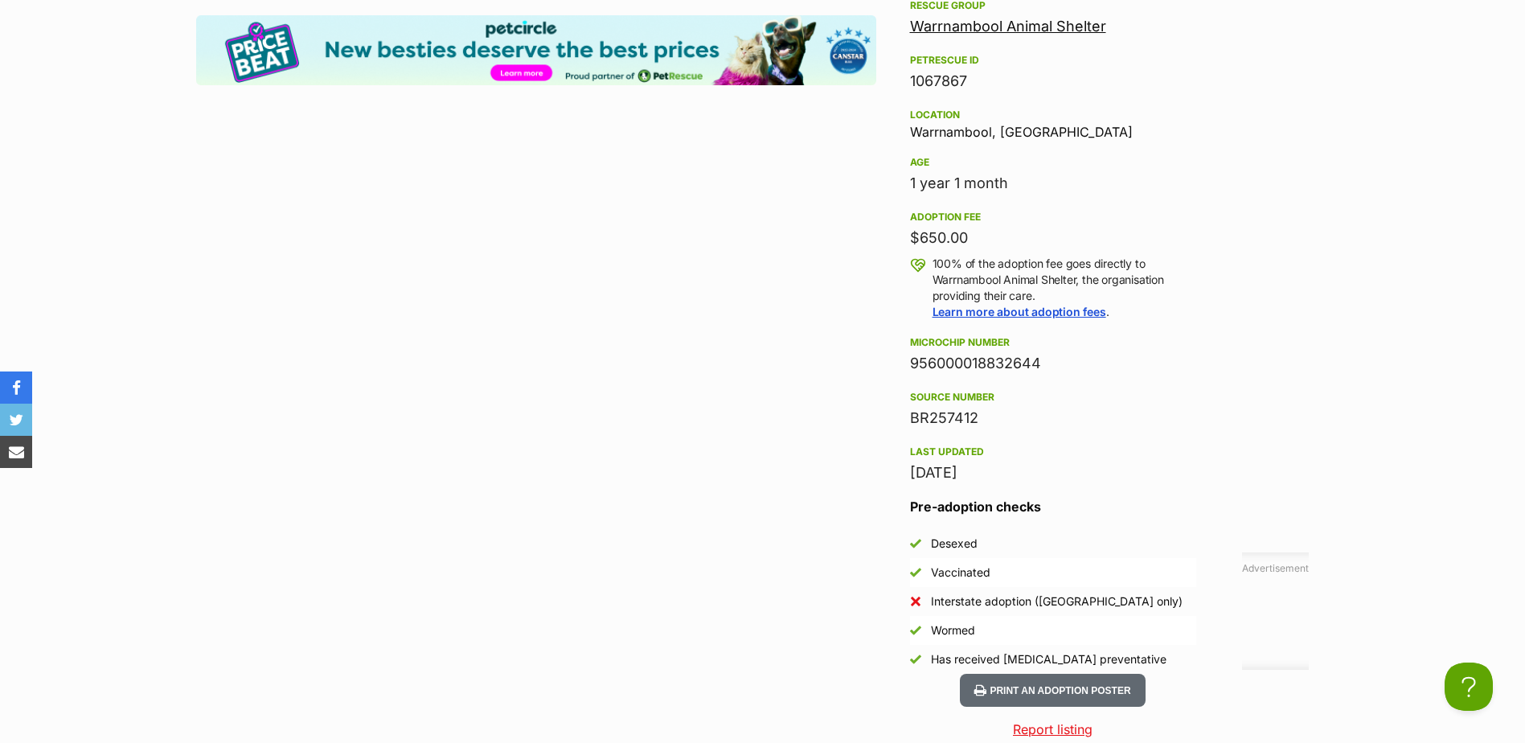
drag, startPoint x: 1044, startPoint y: 360, endPoint x: 906, endPoint y: 357, distance: 138.3
click at [906, 357] on aside "Rescue group Warrnambool Animal Shelter PetRescue ID 1067867 Location Warrnambo…" at bounding box center [1053, 334] width 338 height 677
copy div "956000018832644"
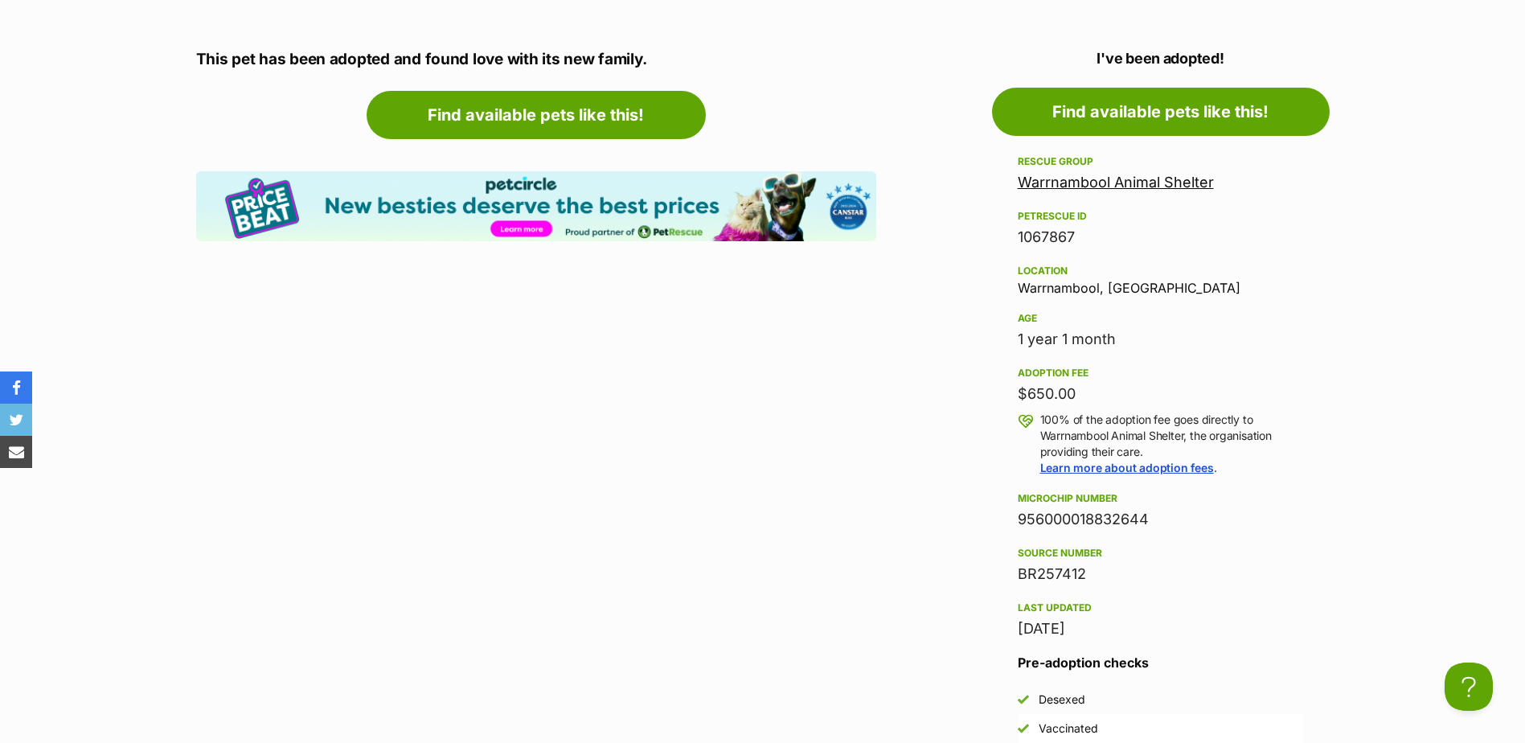
scroll to position [1206, 0]
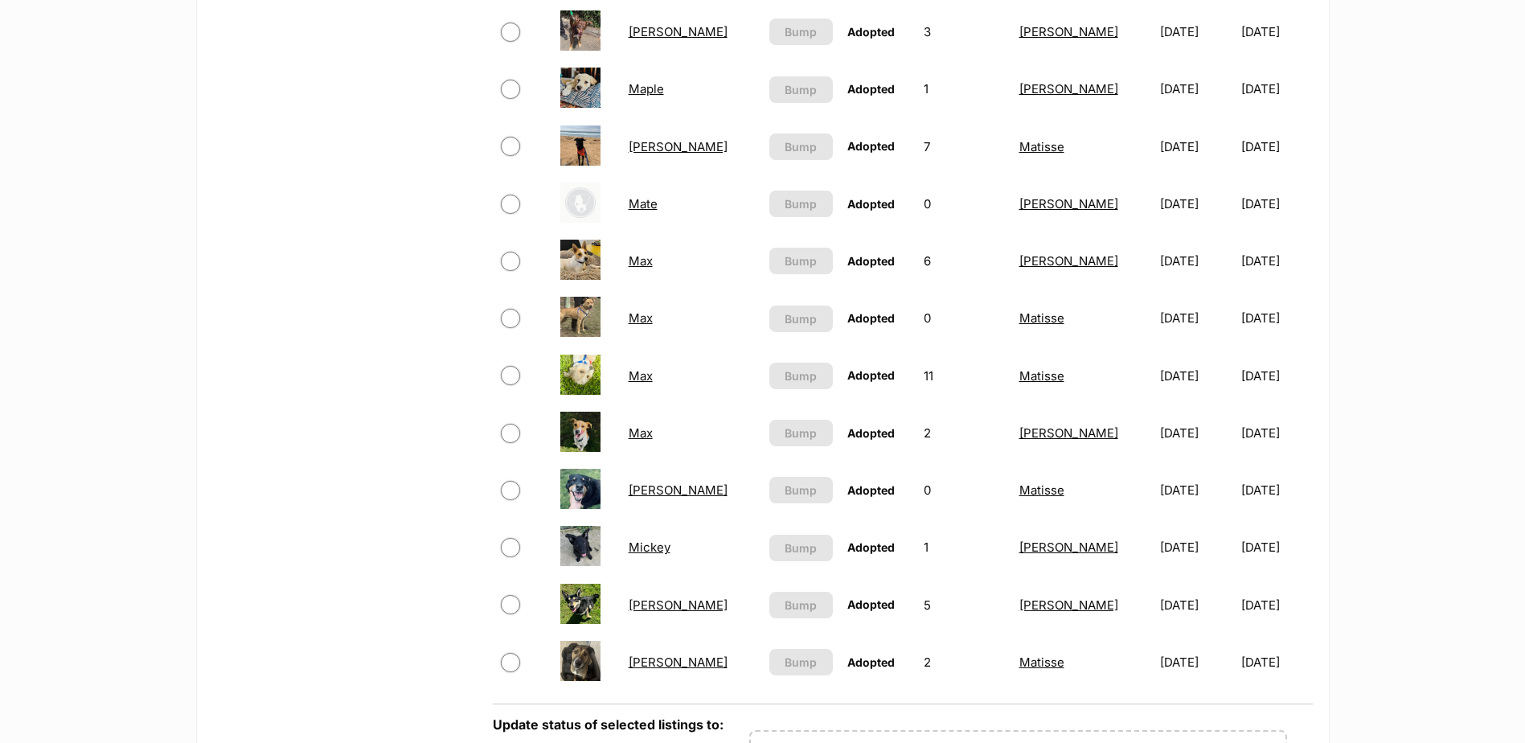
scroll to position [884, 0]
click at [644, 199] on link "Mate" at bounding box center [643, 202] width 29 height 15
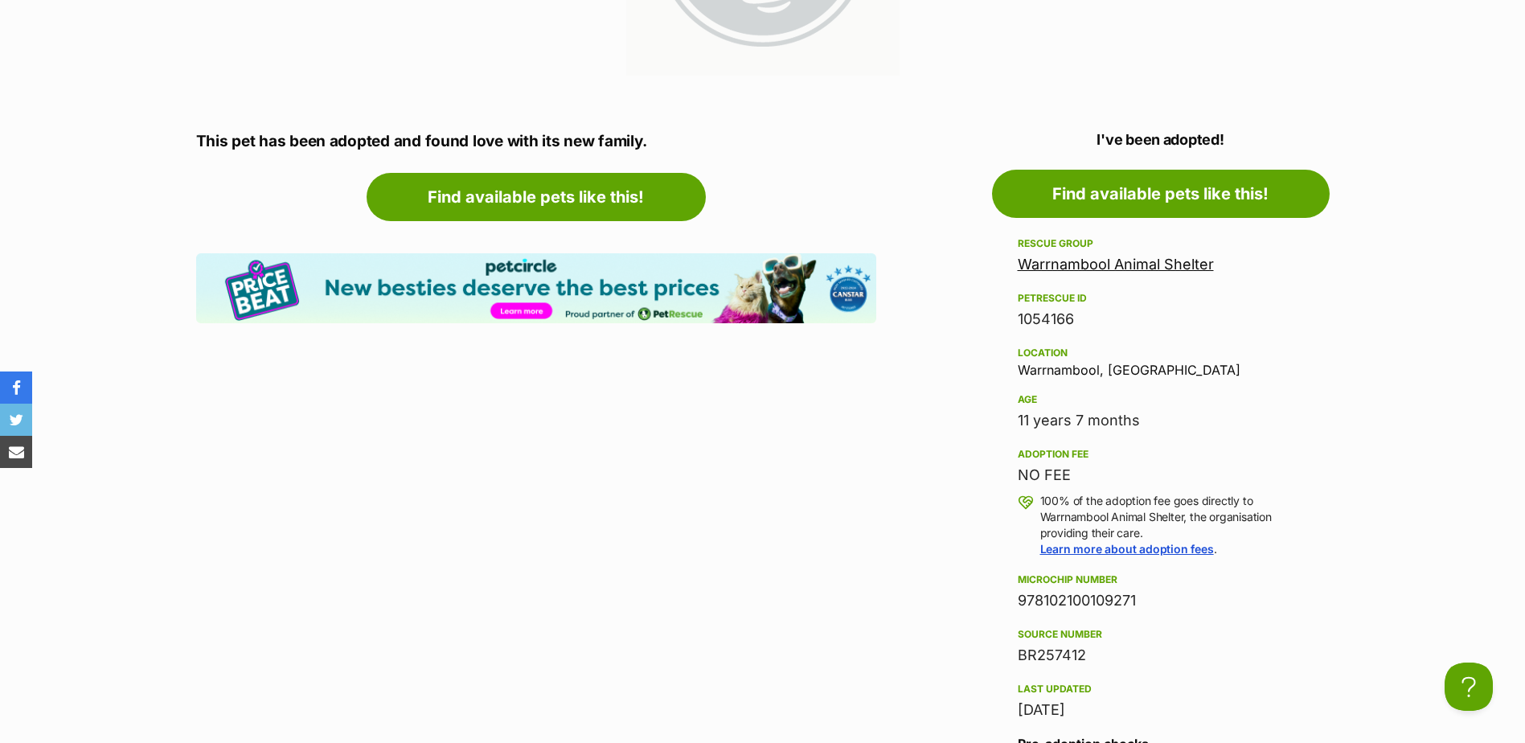
drag, startPoint x: 1142, startPoint y: 600, endPoint x: 1001, endPoint y: 593, distance: 141.6
click at [1001, 593] on aside "Rescue group Warrnambool Animal Shelter PetRescue ID 1054166 Location [GEOGRAPH…" at bounding box center [1161, 608] width 338 height 748
